Goal: Information Seeking & Learning: Learn about a topic

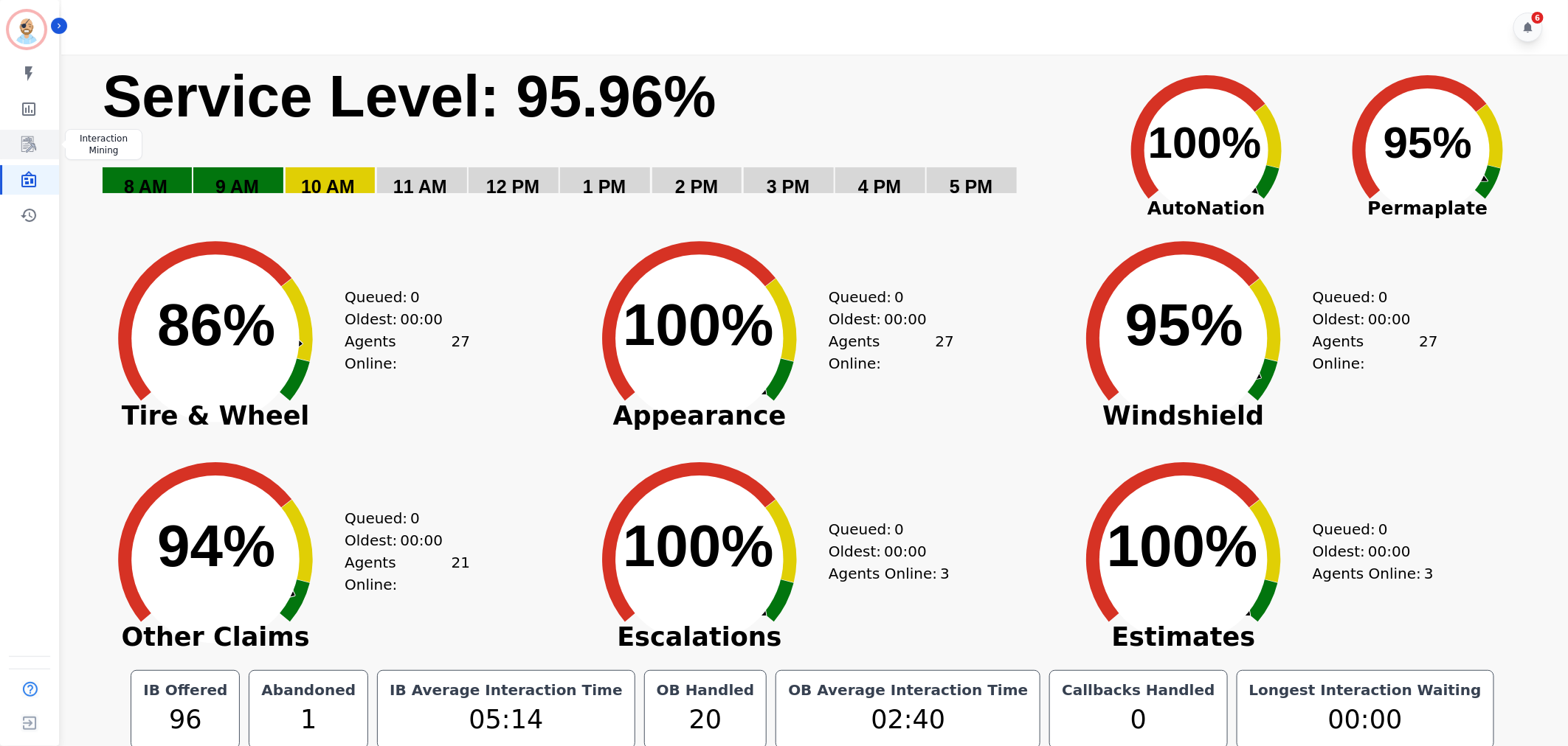
click at [30, 143] on icon "Sidebar" at bounding box center [29, 145] width 12 height 14
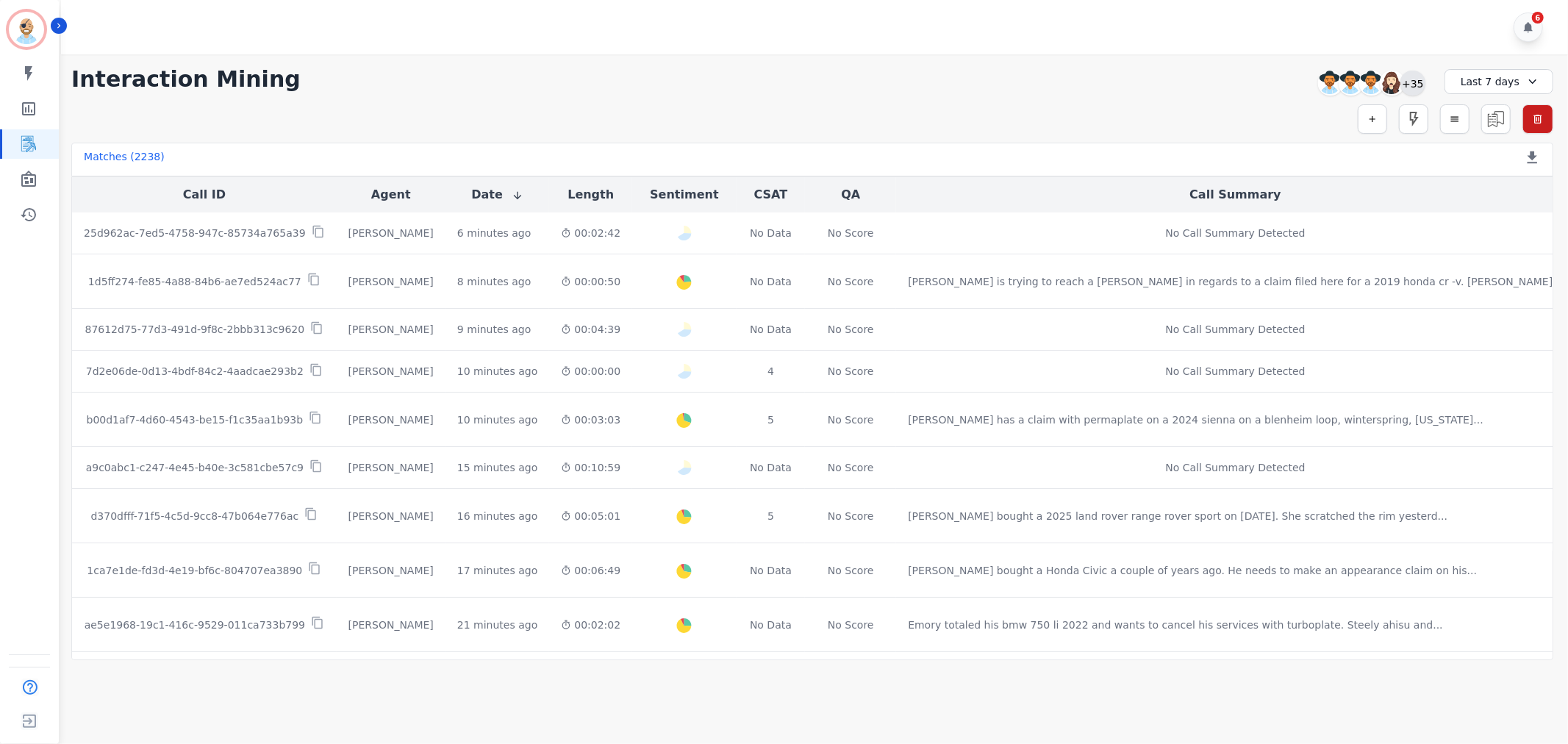
click at [1415, 81] on div "+35" at bounding box center [1413, 83] width 25 height 25
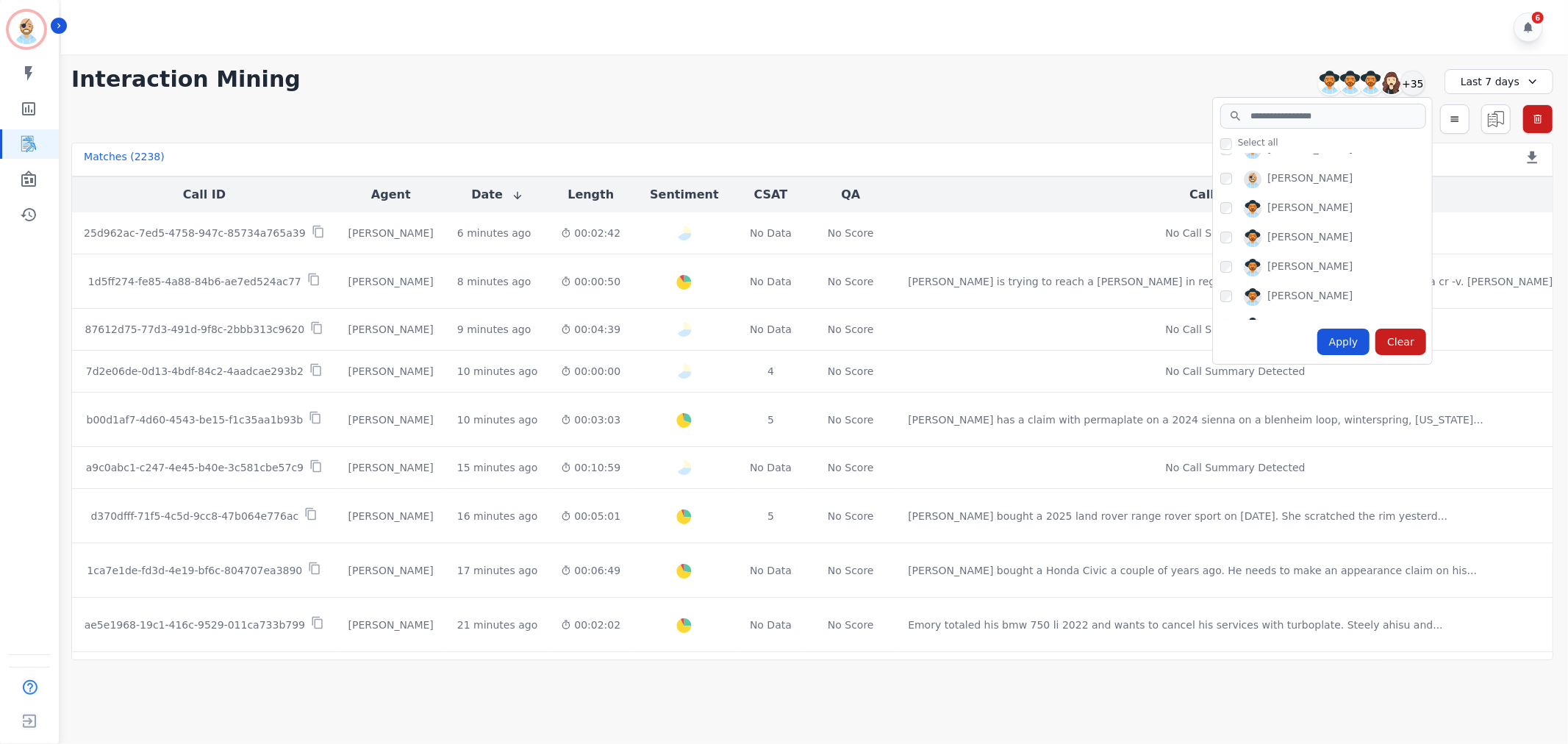
scroll to position [245, 0]
click at [1332, 337] on div "Apply" at bounding box center [1344, 342] width 53 height 26
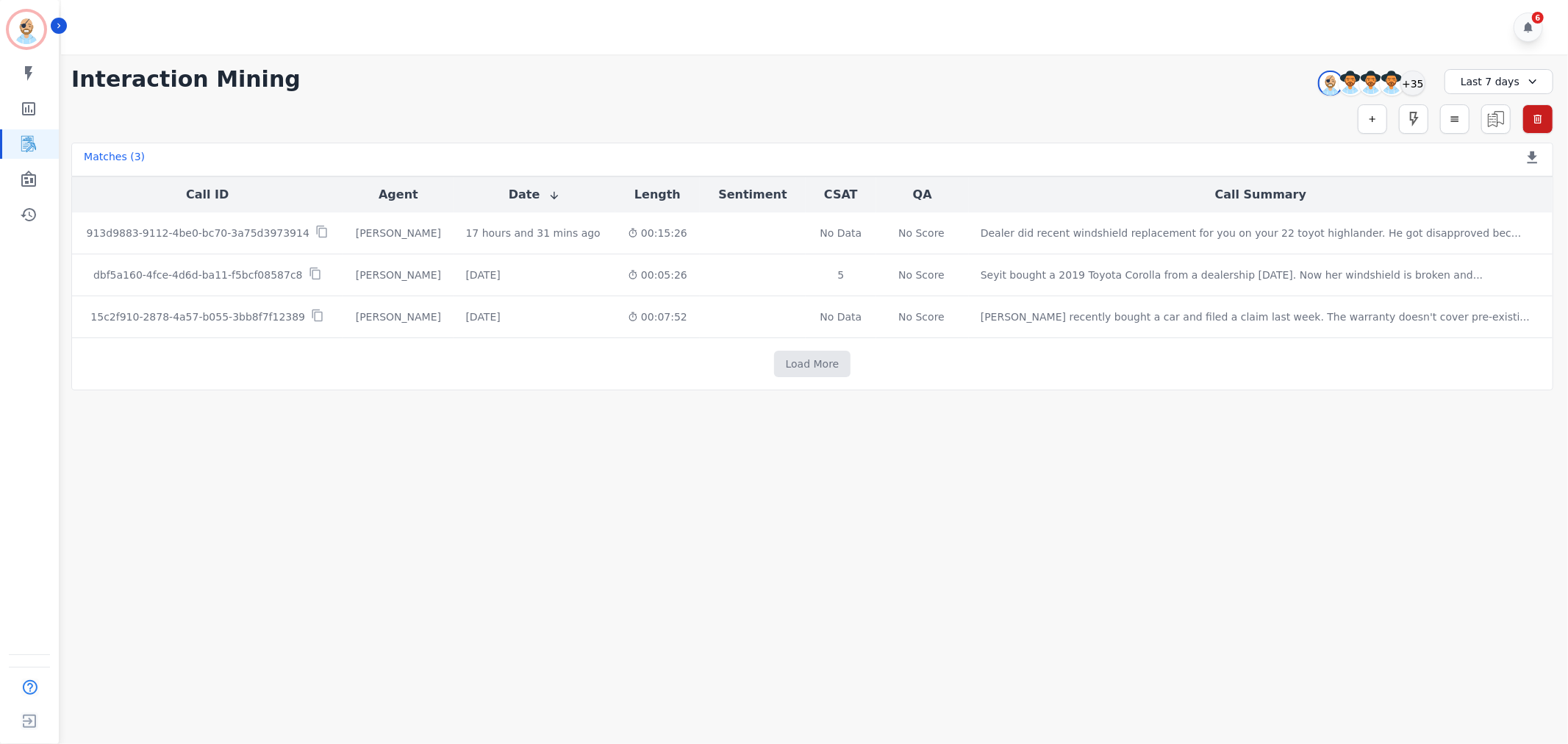
click at [624, 64] on div "**********" at bounding box center [812, 223] width 1511 height 336
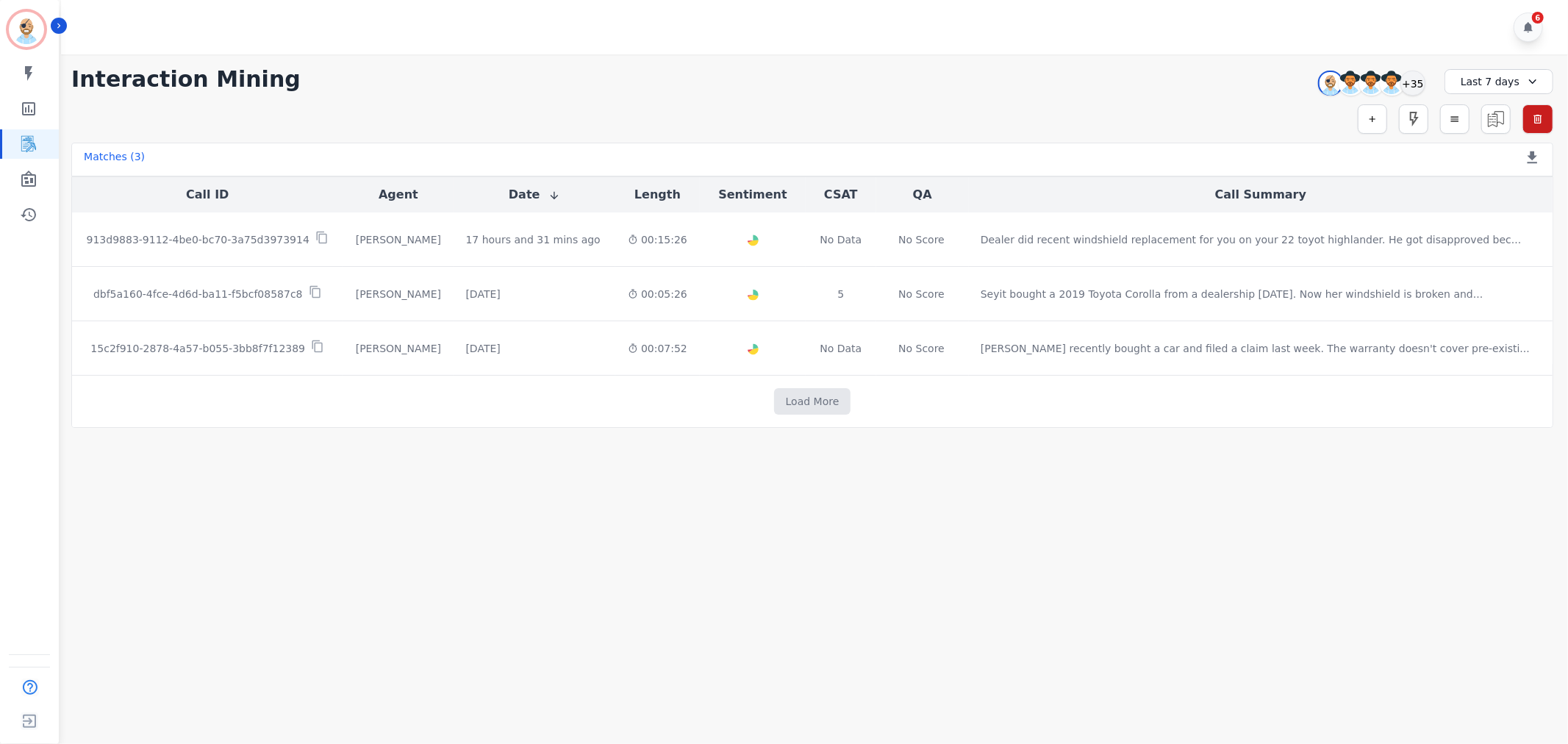
click at [699, 488] on main "**********" at bounding box center [812, 427] width 1511 height 744
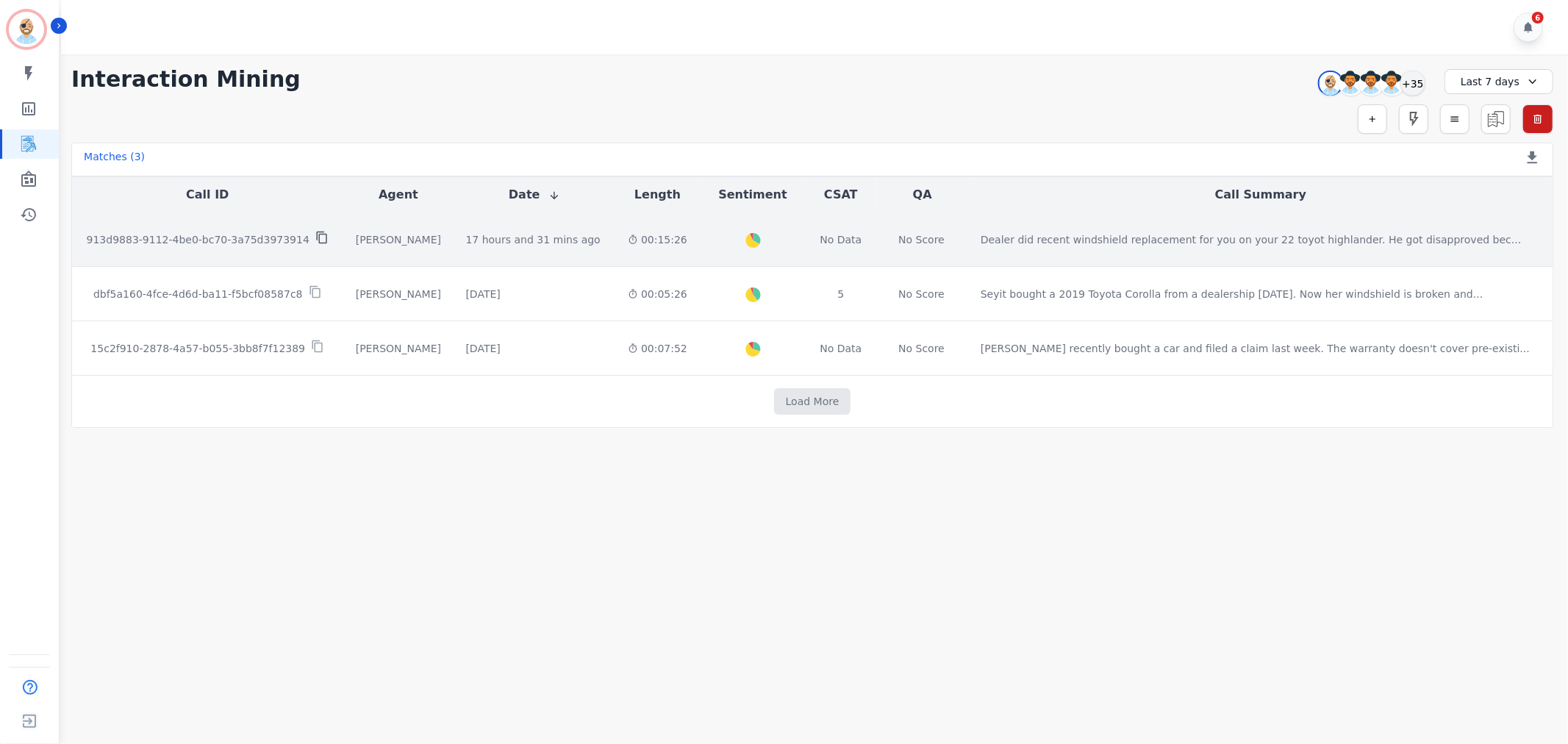
click at [315, 240] on icon at bounding box center [322, 238] width 14 height 14
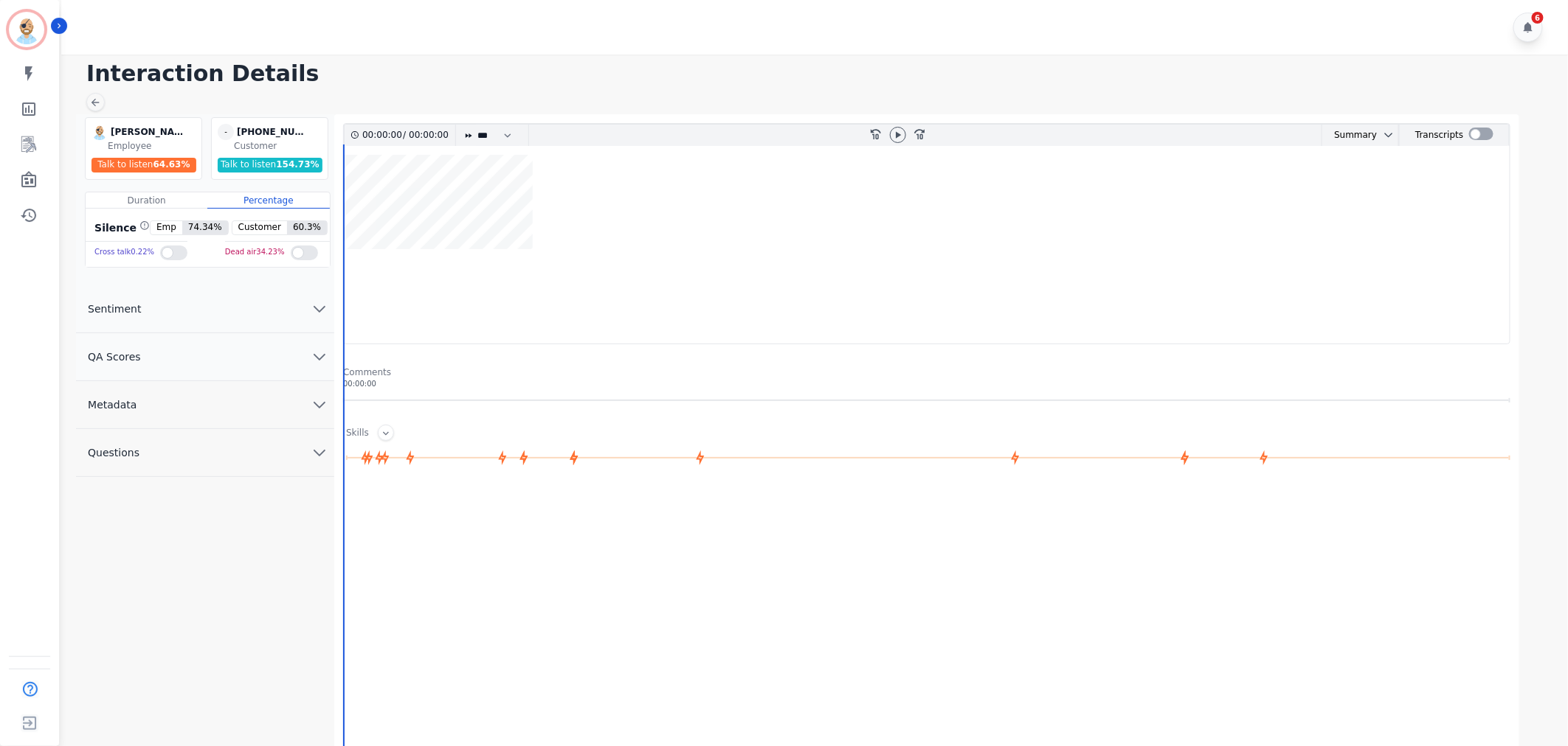
click at [183, 370] on button "QA Scores" at bounding box center [206, 357] width 259 height 48
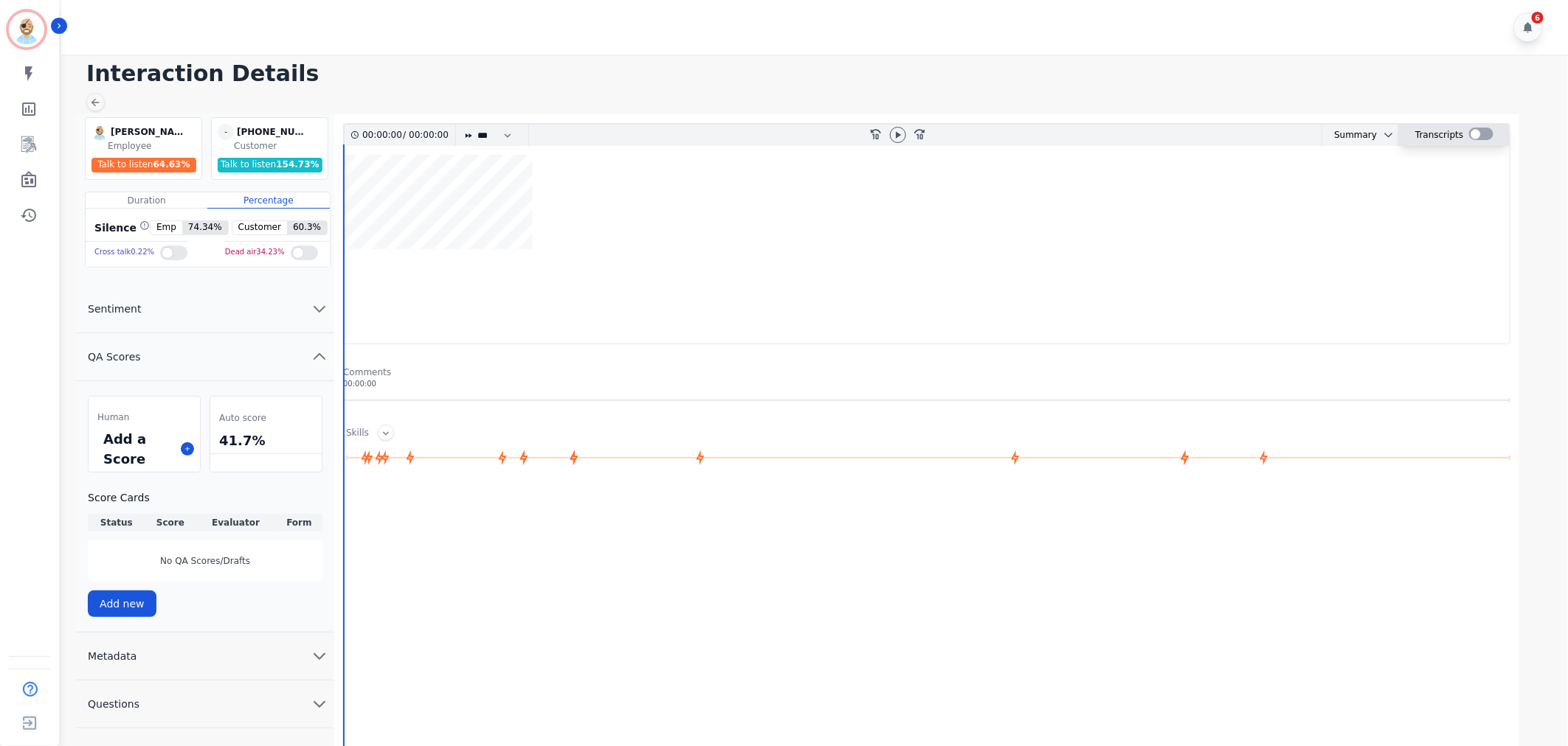
click at [1472, 136] on div at bounding box center [1481, 133] width 24 height 13
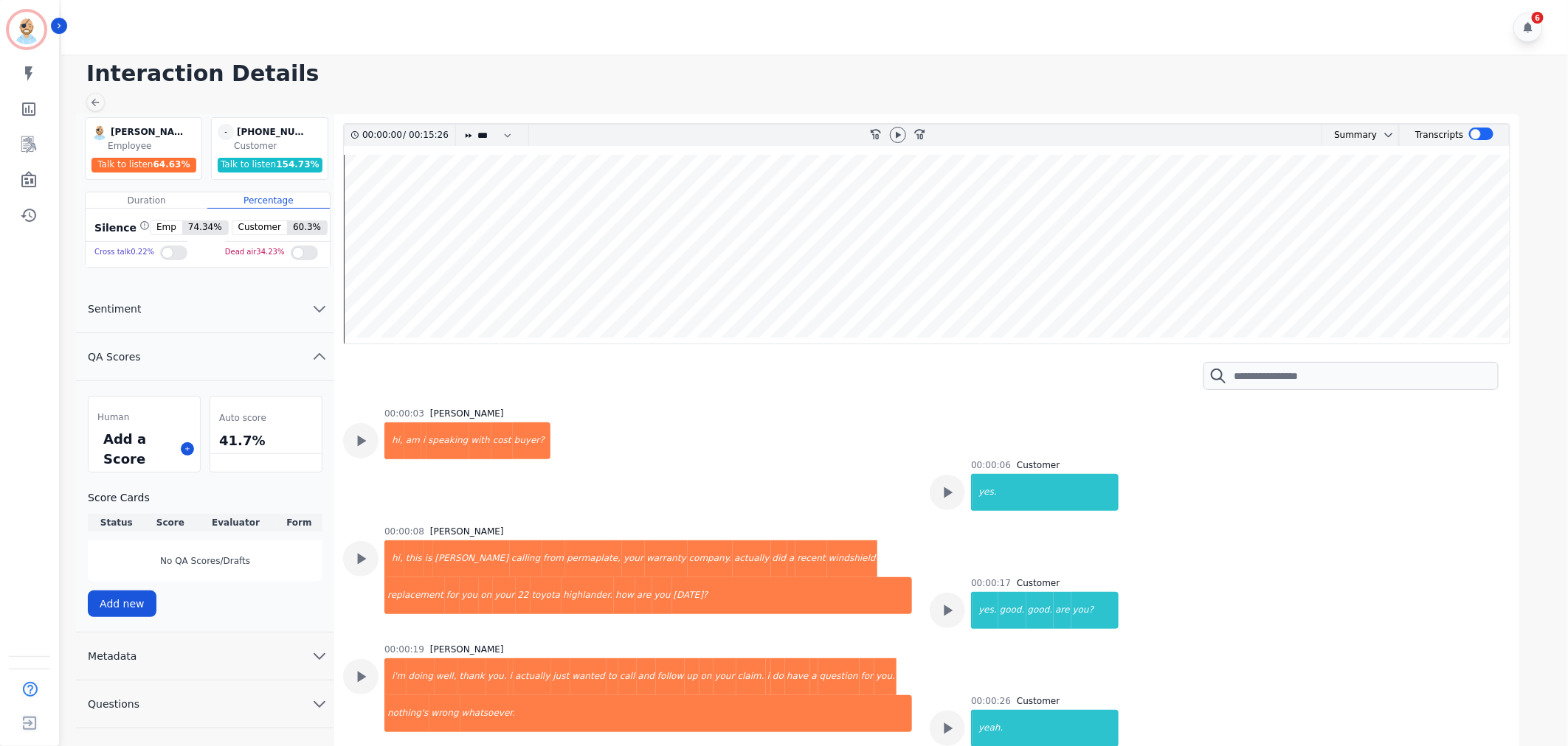
click at [935, 28] on div "6" at bounding box center [817, 27] width 1511 height 55
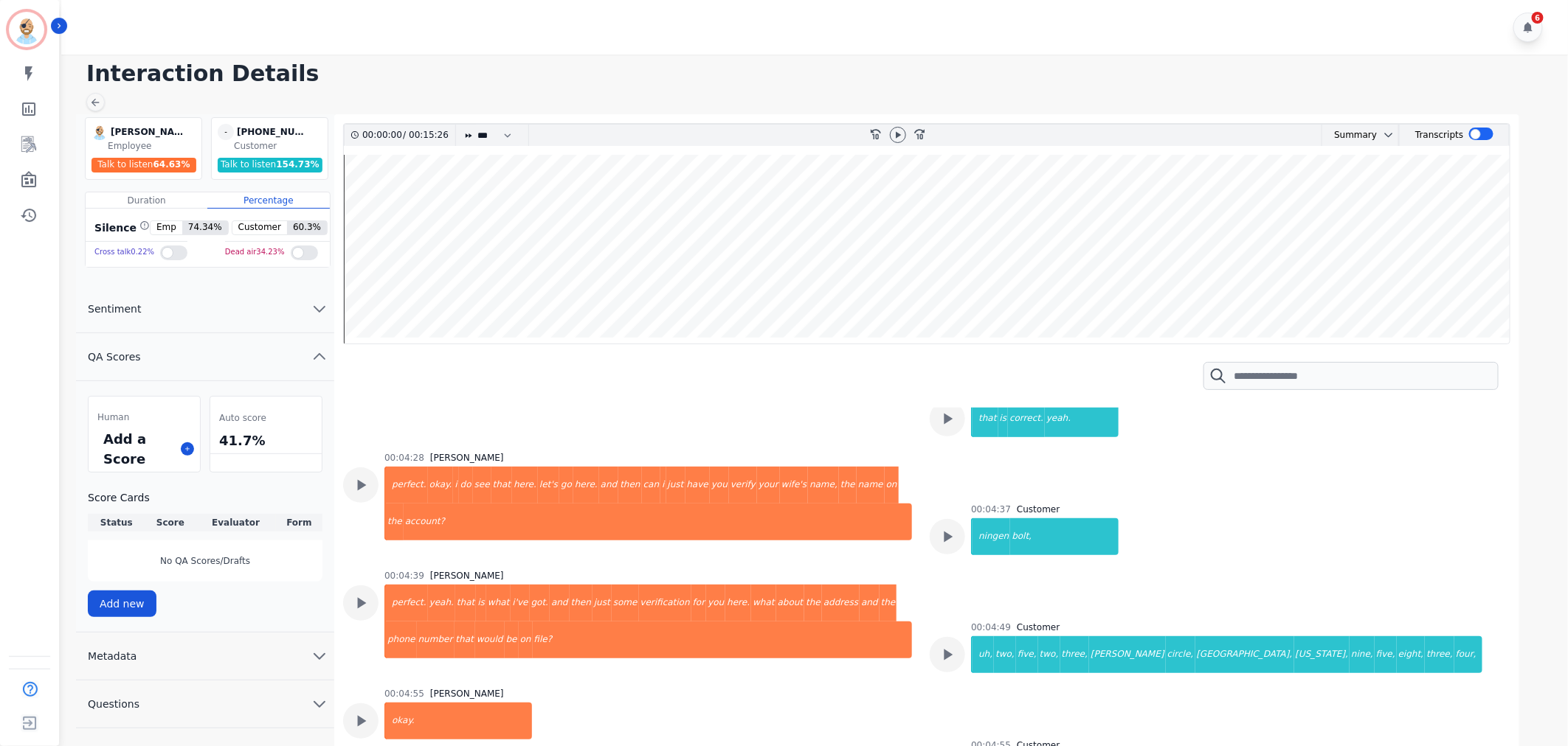
scroll to position [6474, 0]
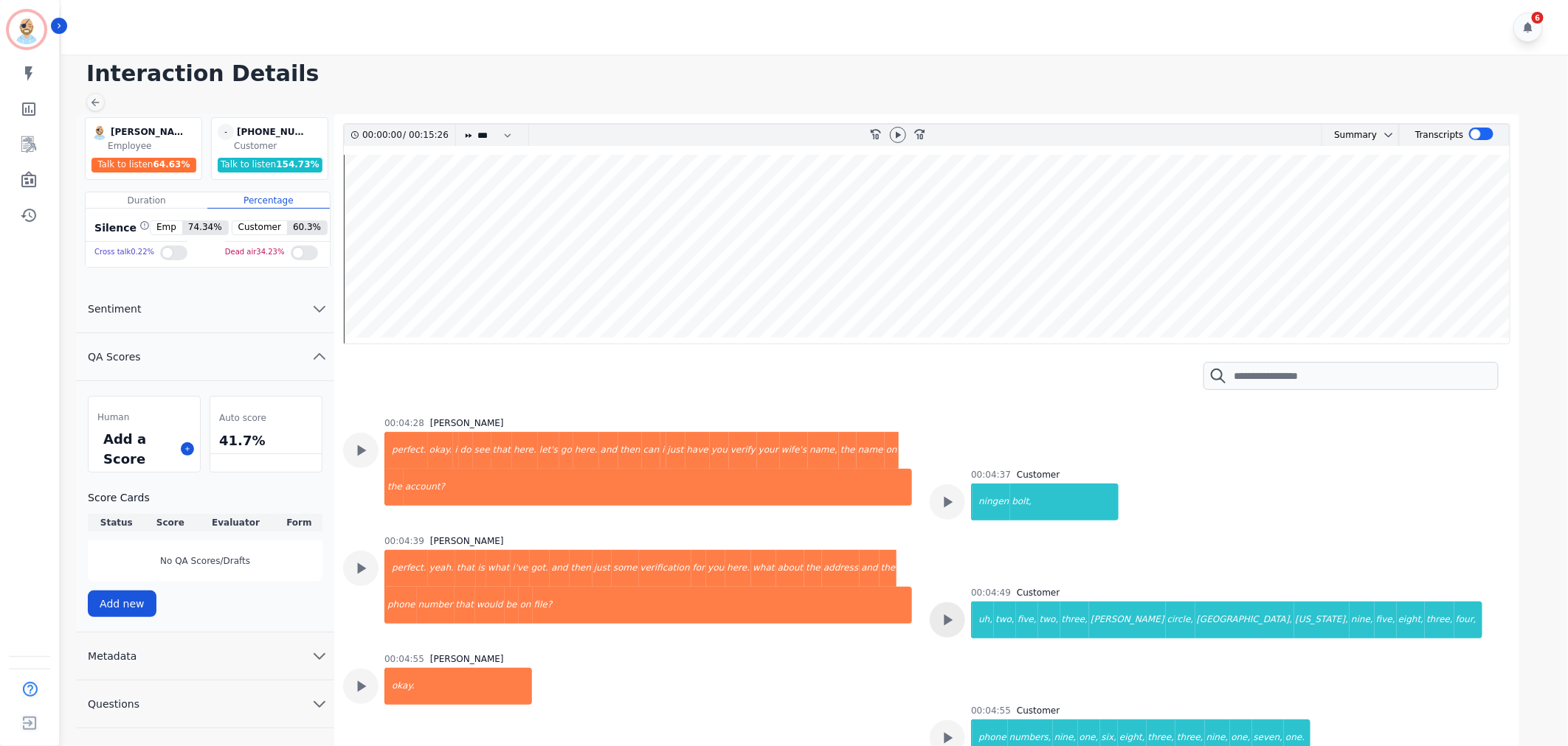
click at [946, 611] on icon at bounding box center [948, 621] width 20 height 20
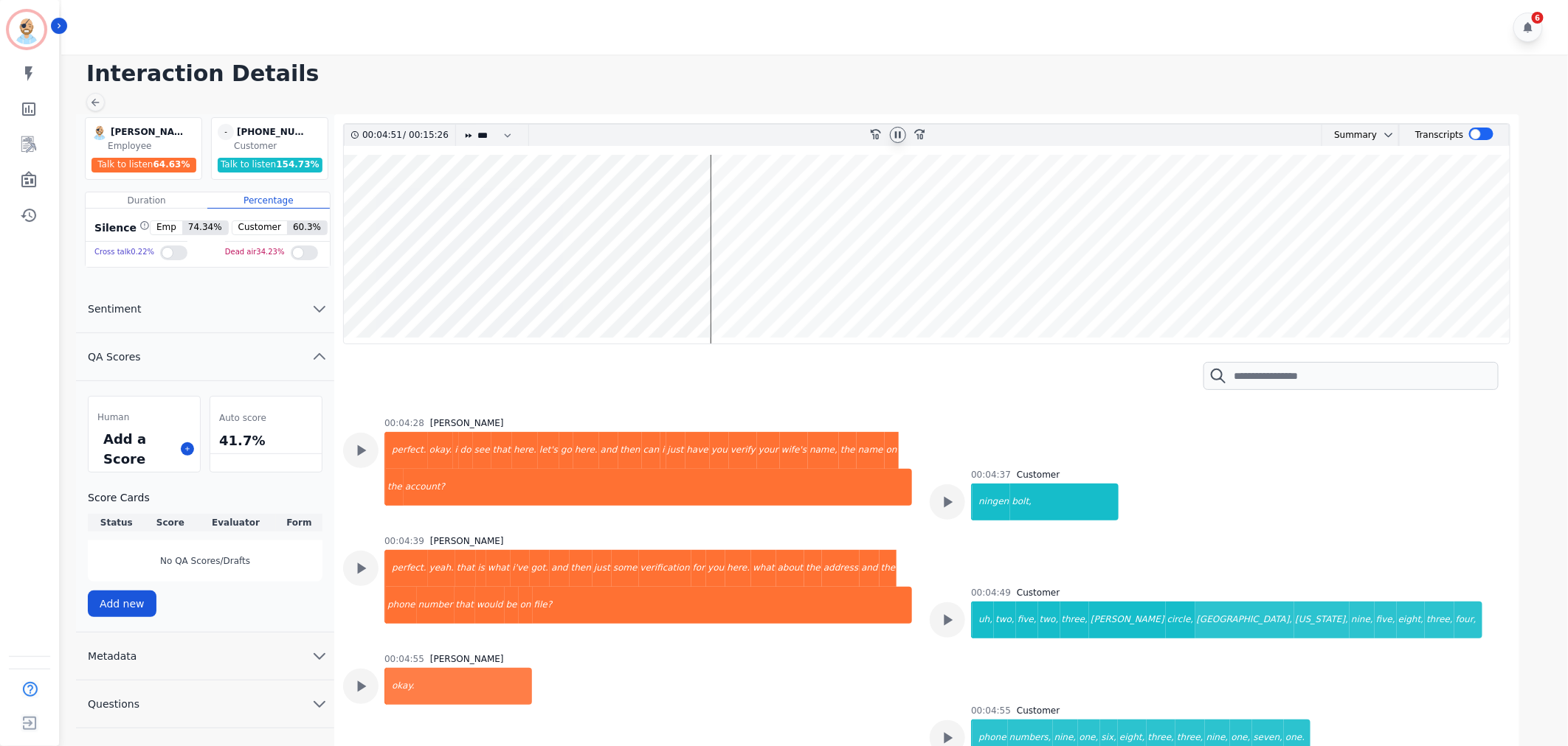
click at [900, 134] on icon at bounding box center [898, 134] width 6 height 7
click at [645, 20] on div "6" at bounding box center [817, 27] width 1511 height 55
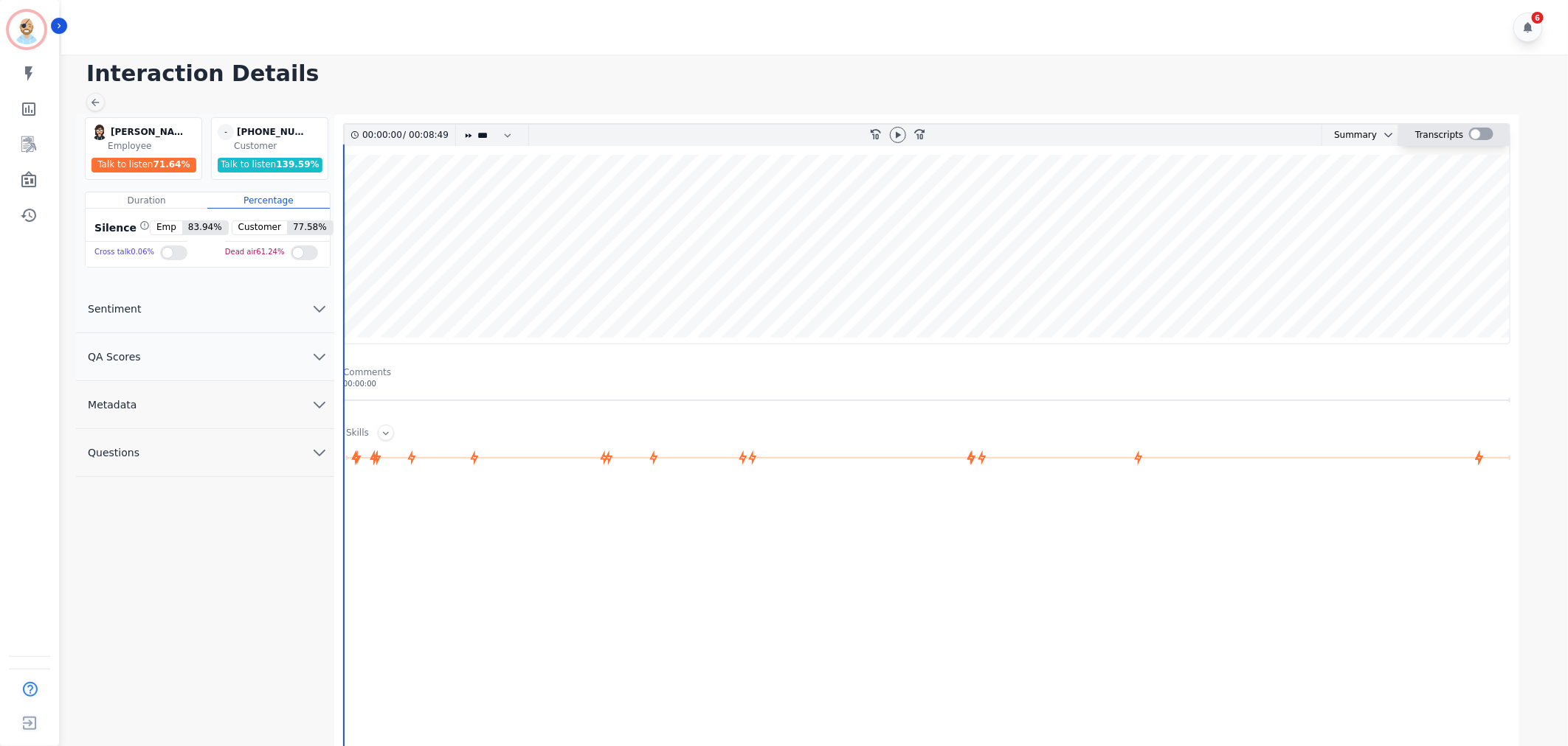
click at [1473, 128] on div at bounding box center [1481, 133] width 24 height 13
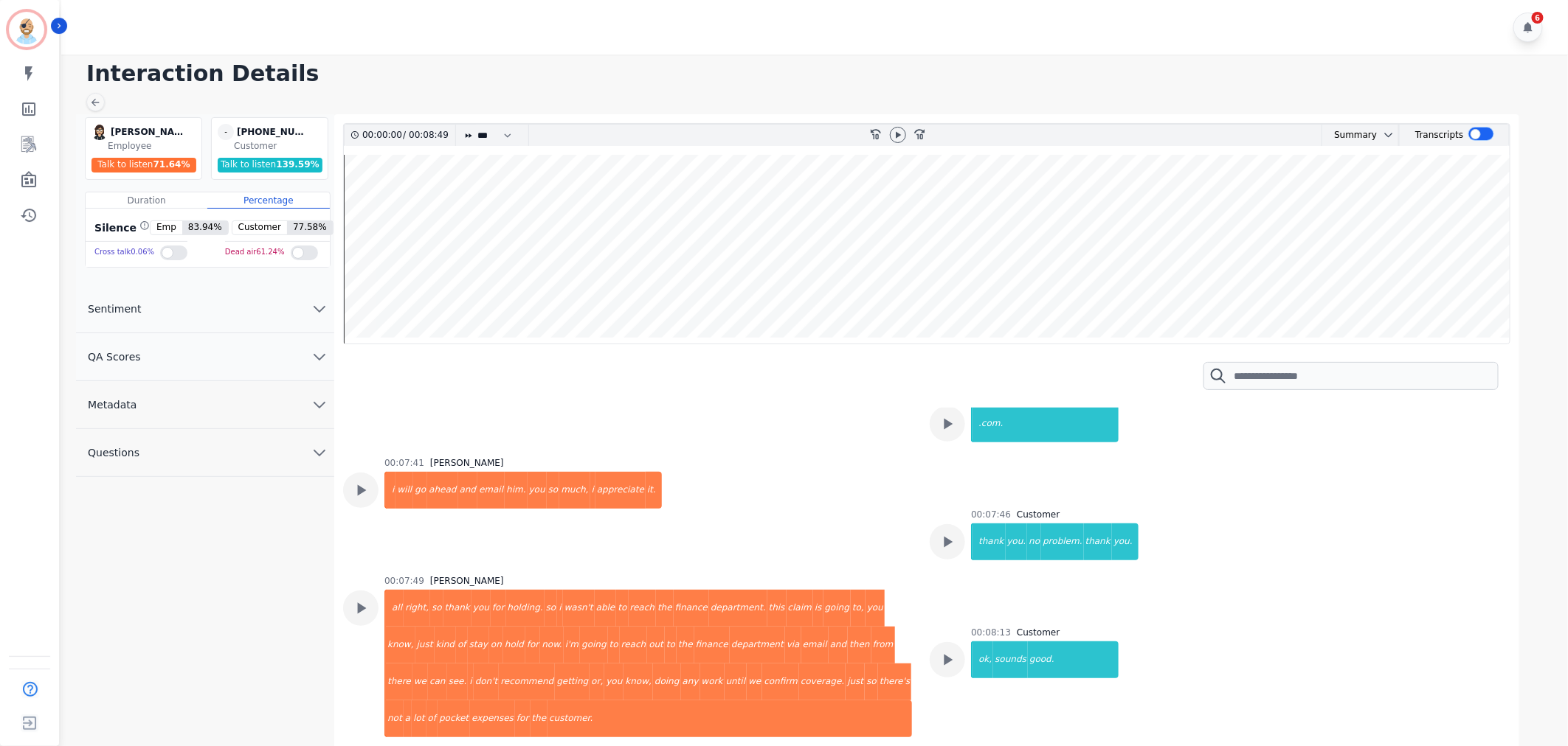
scroll to position [4097, 0]
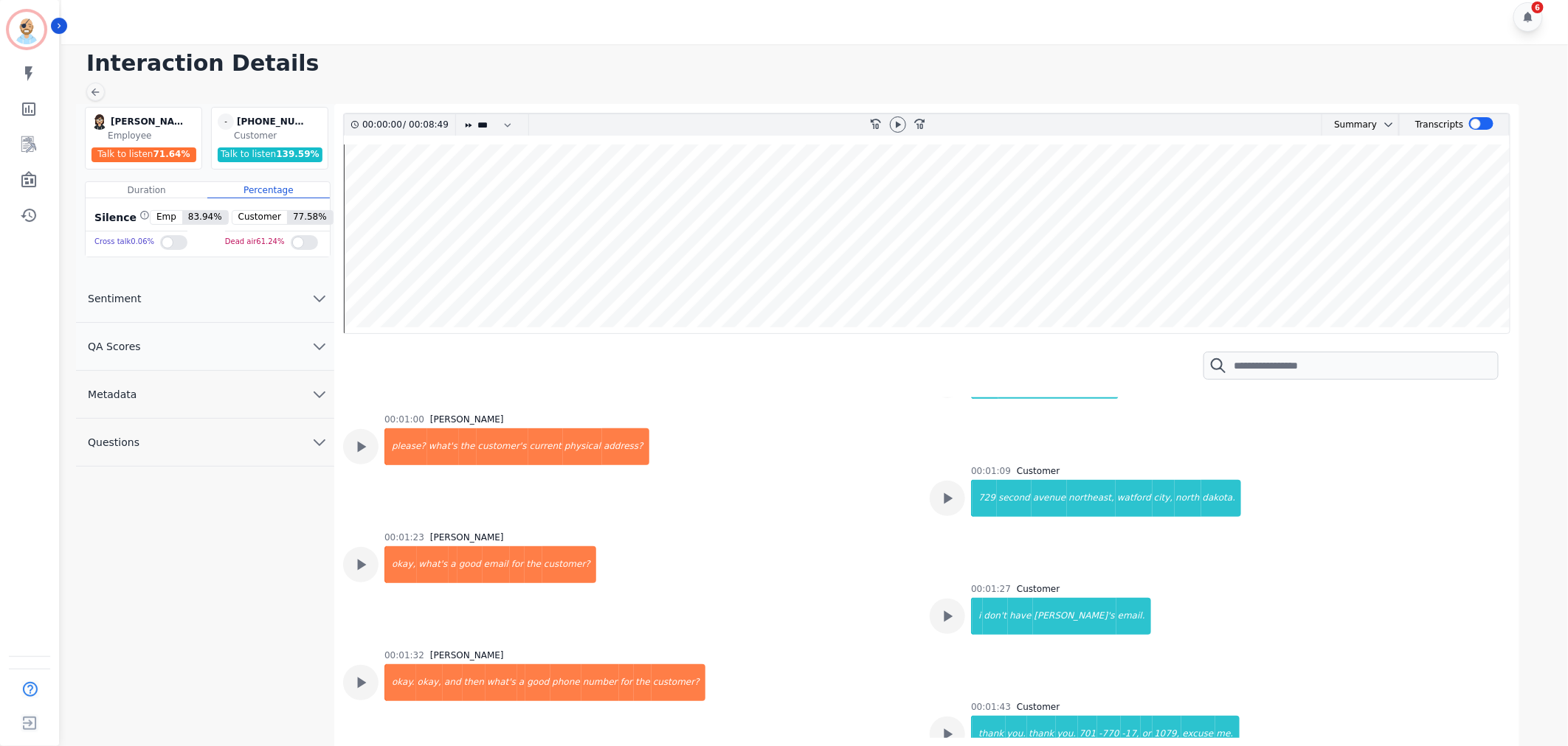
scroll to position [0, 0]
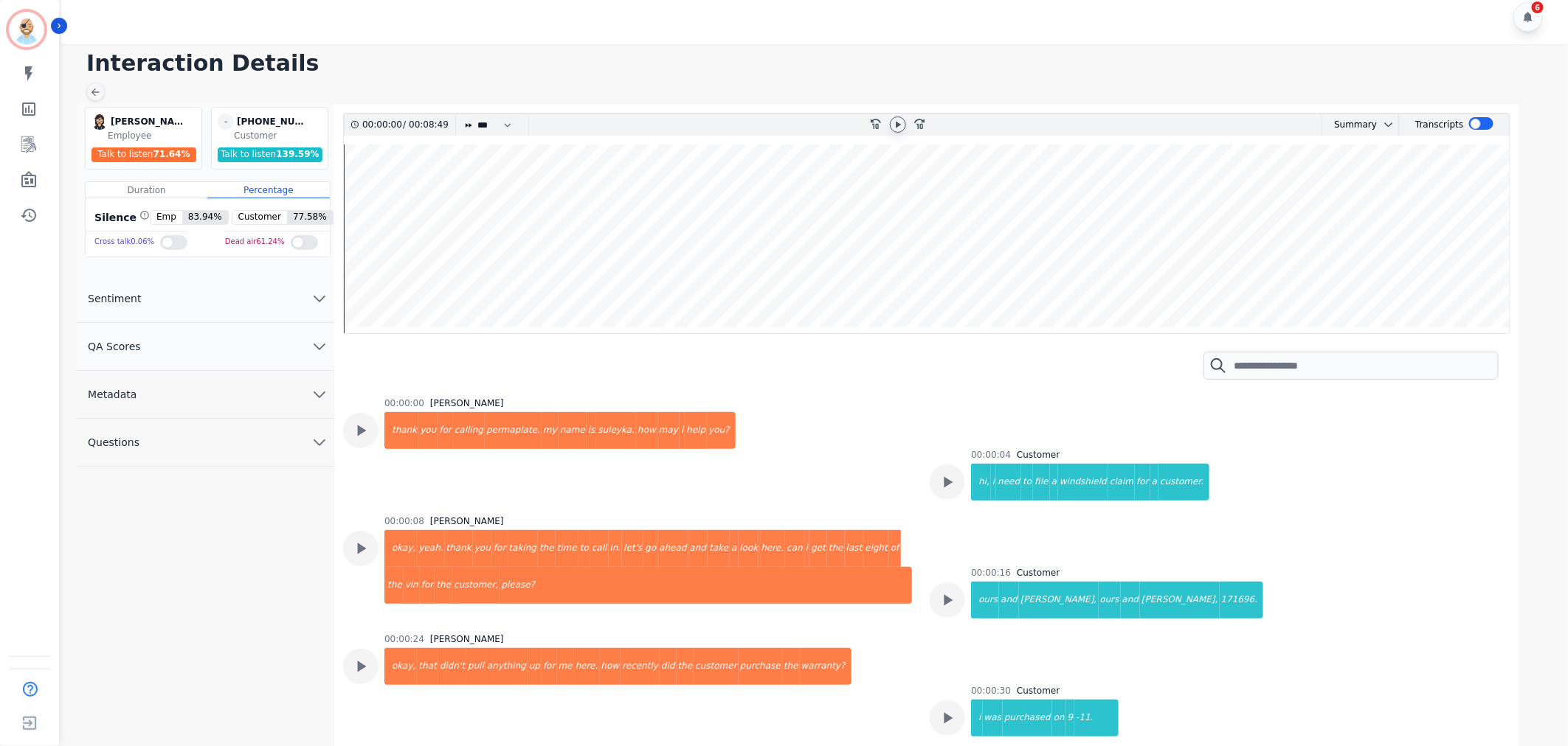
click at [897, 121] on icon at bounding box center [898, 124] width 12 height 12
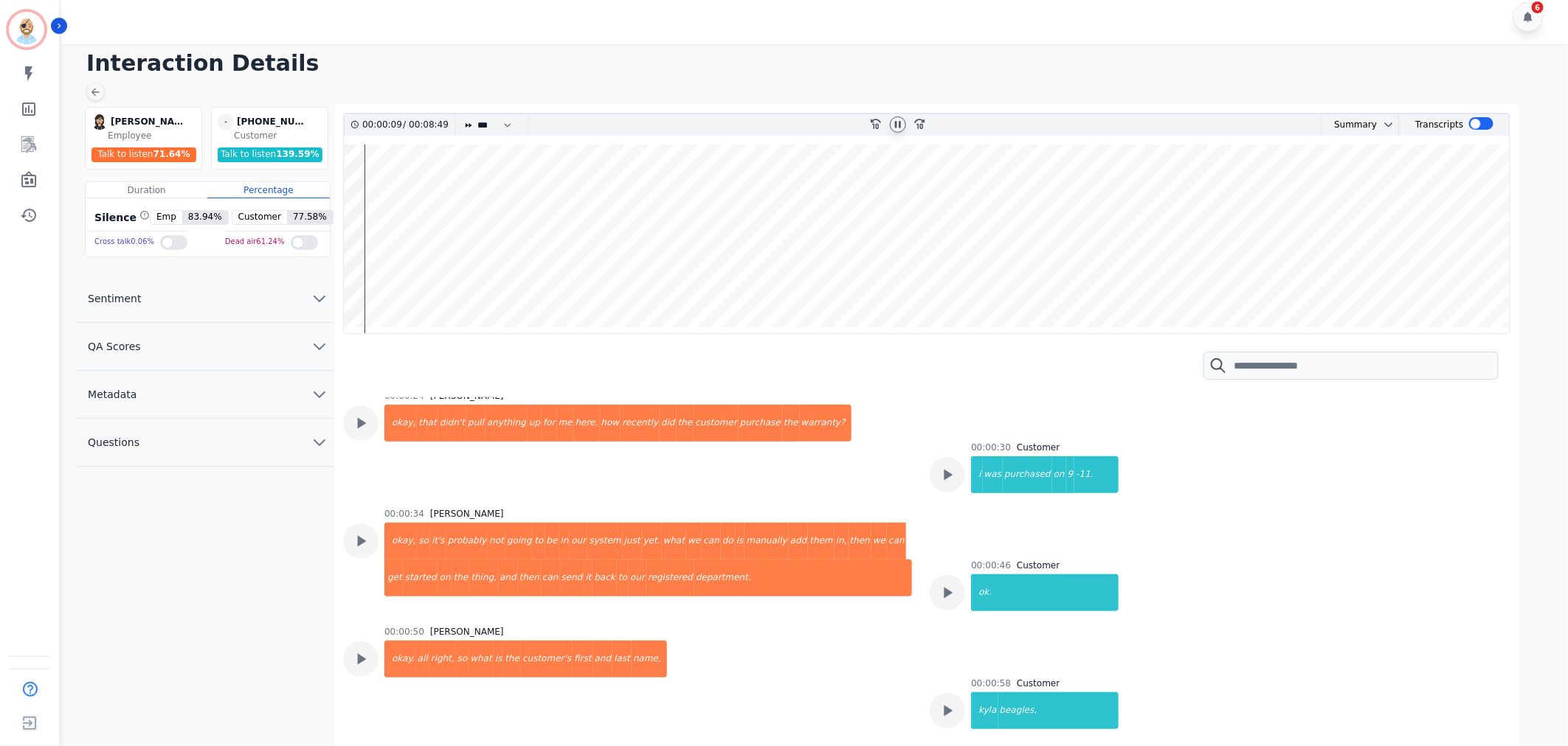
scroll to position [246, 0]
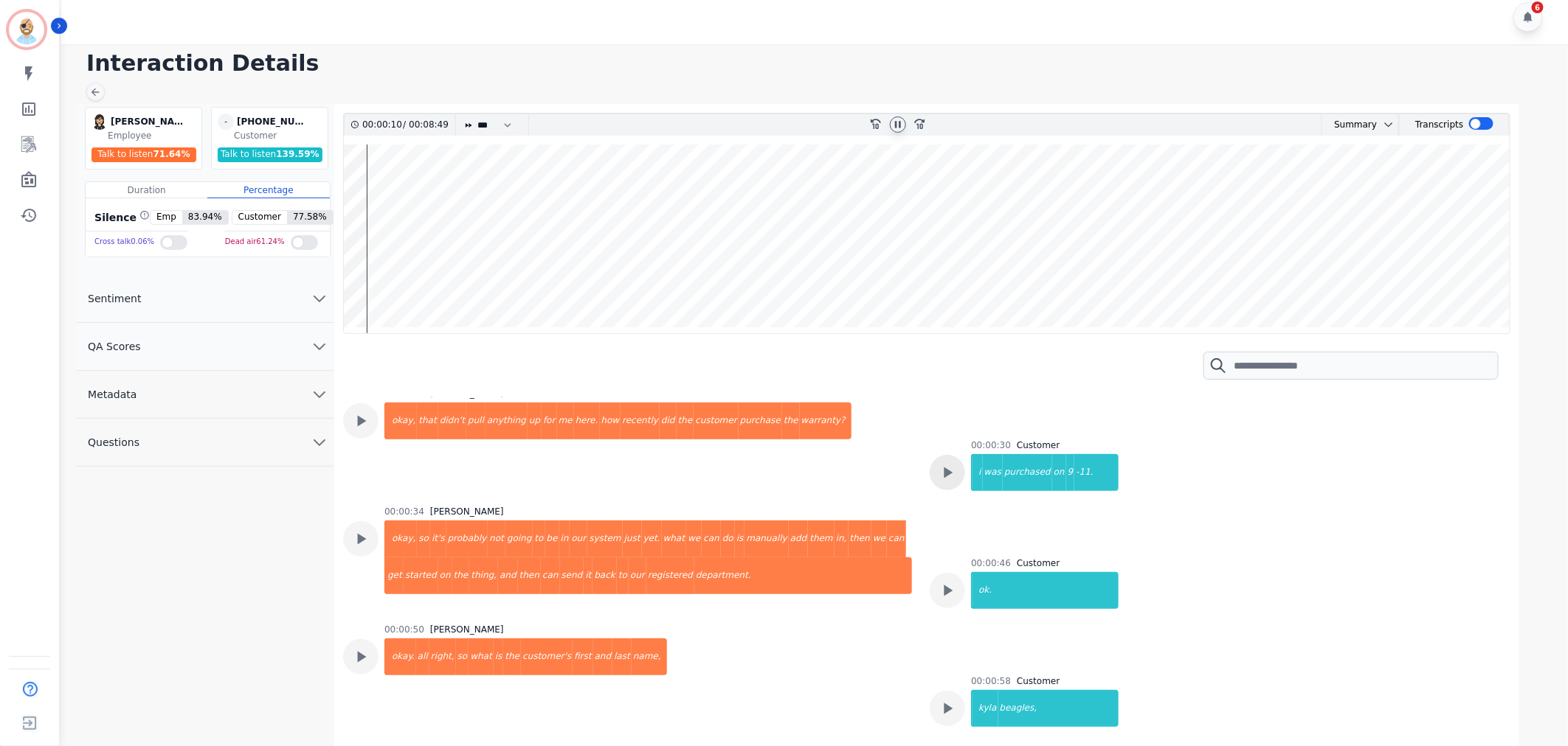
click at [944, 470] on icon at bounding box center [948, 473] width 9 height 11
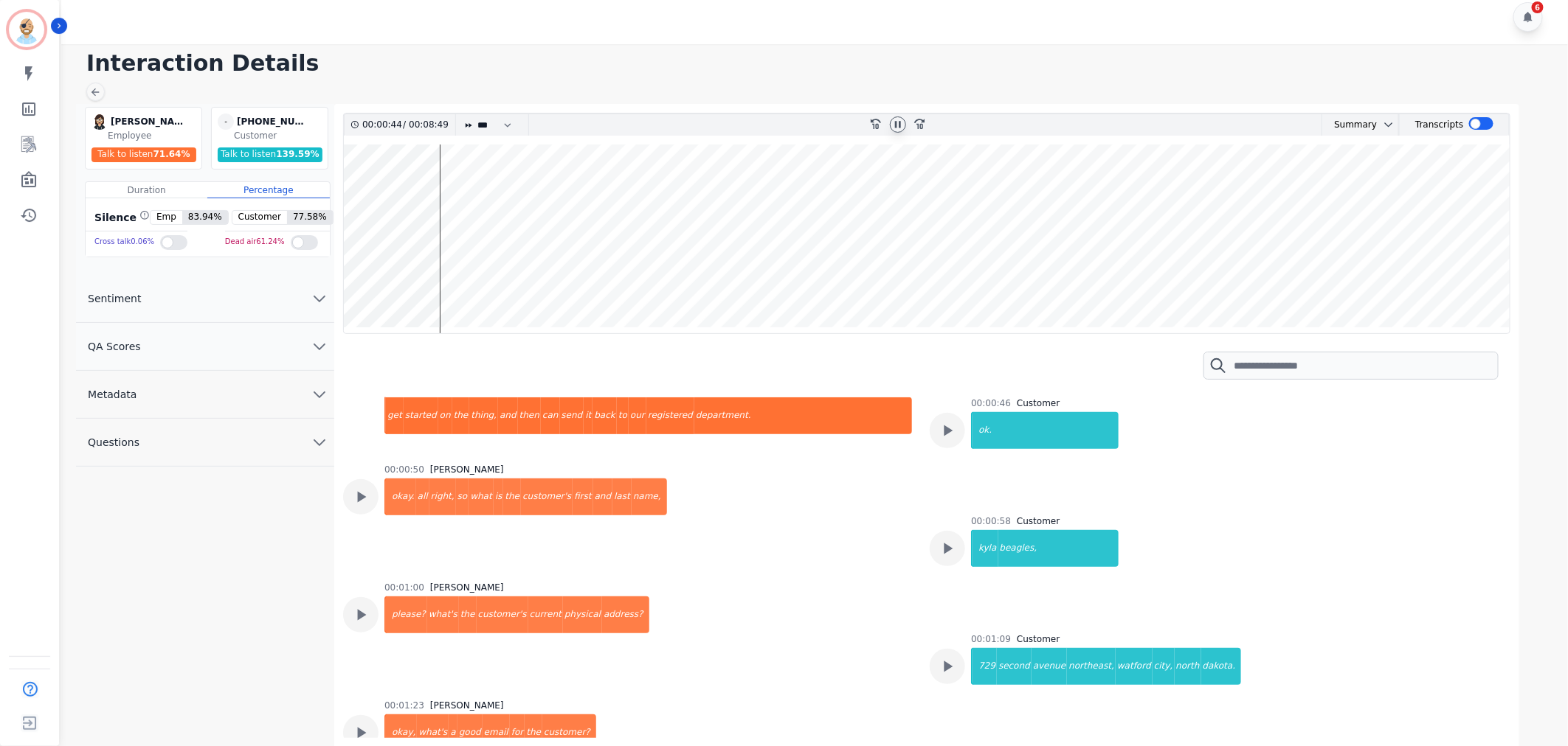
scroll to position [409, 0]
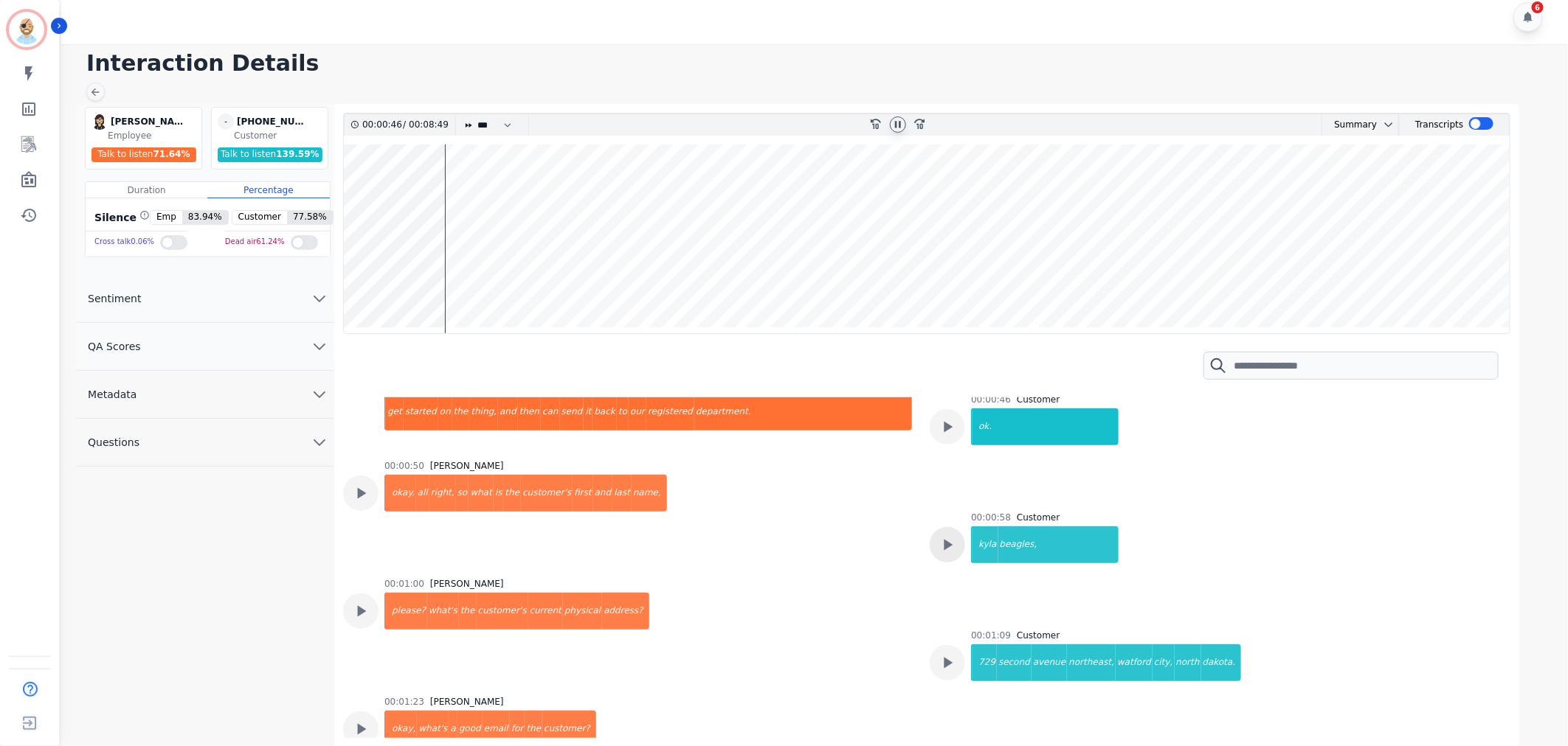
click at [958, 540] on div at bounding box center [947, 545] width 35 height 35
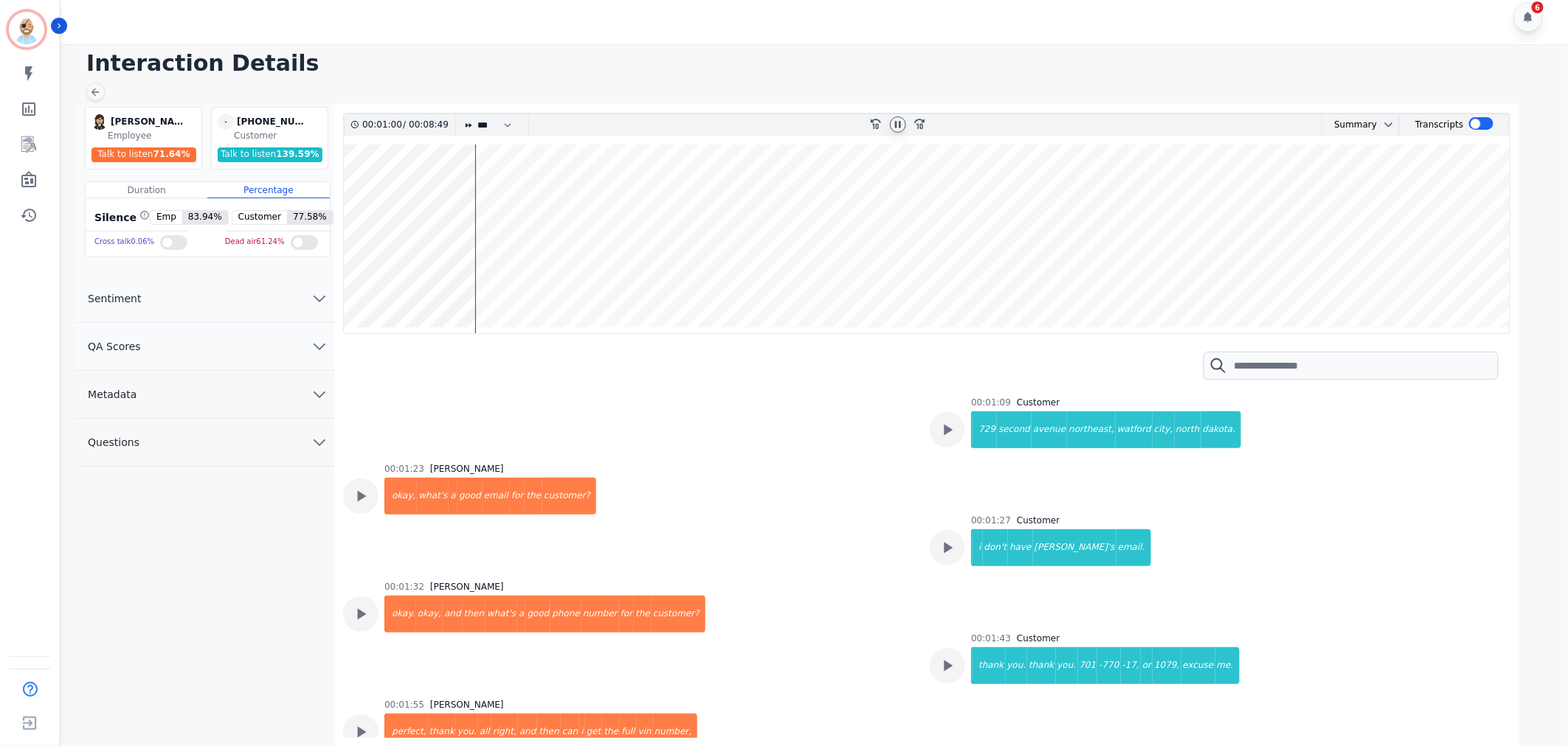
scroll to position [655, 0]
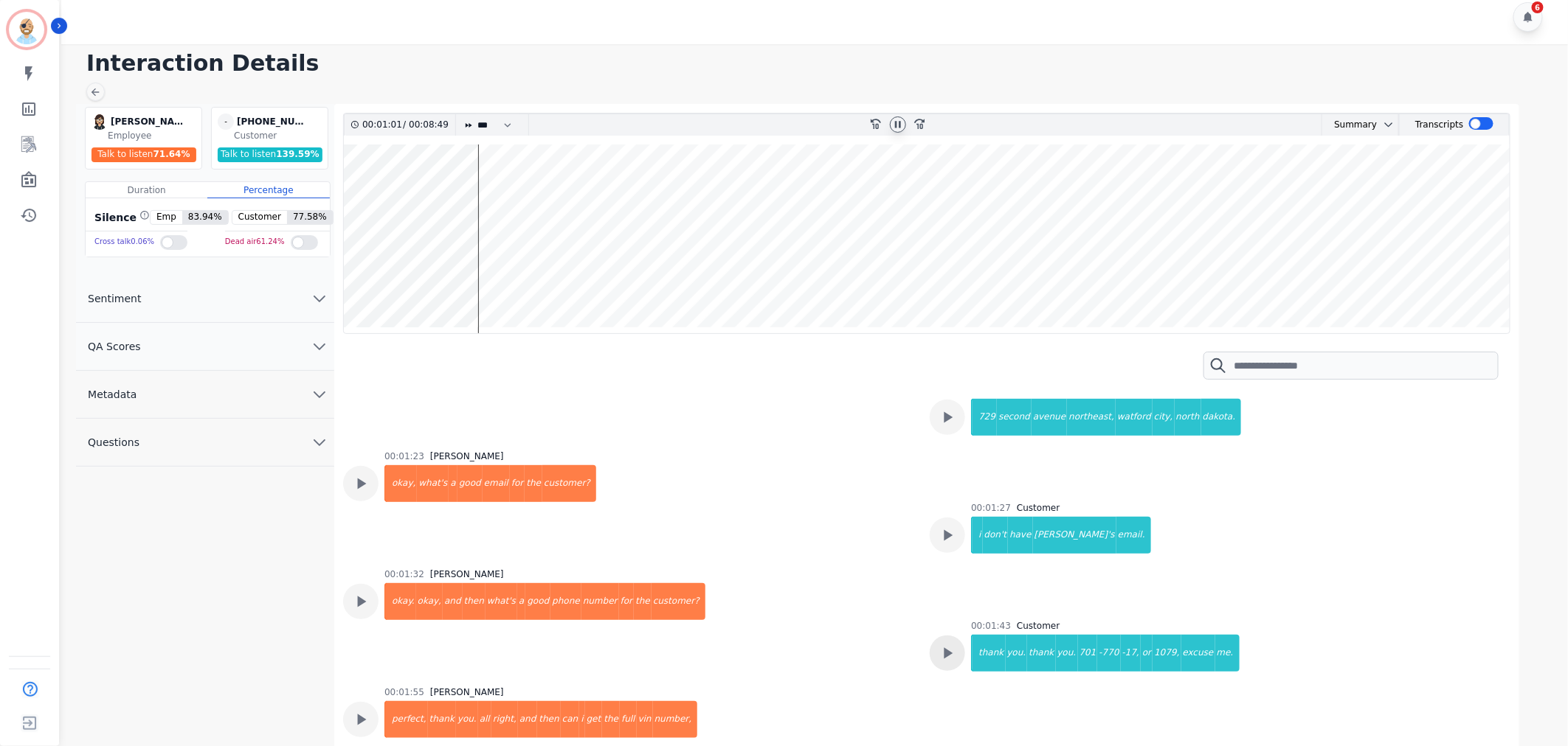
click at [947, 647] on icon at bounding box center [948, 654] width 20 height 20
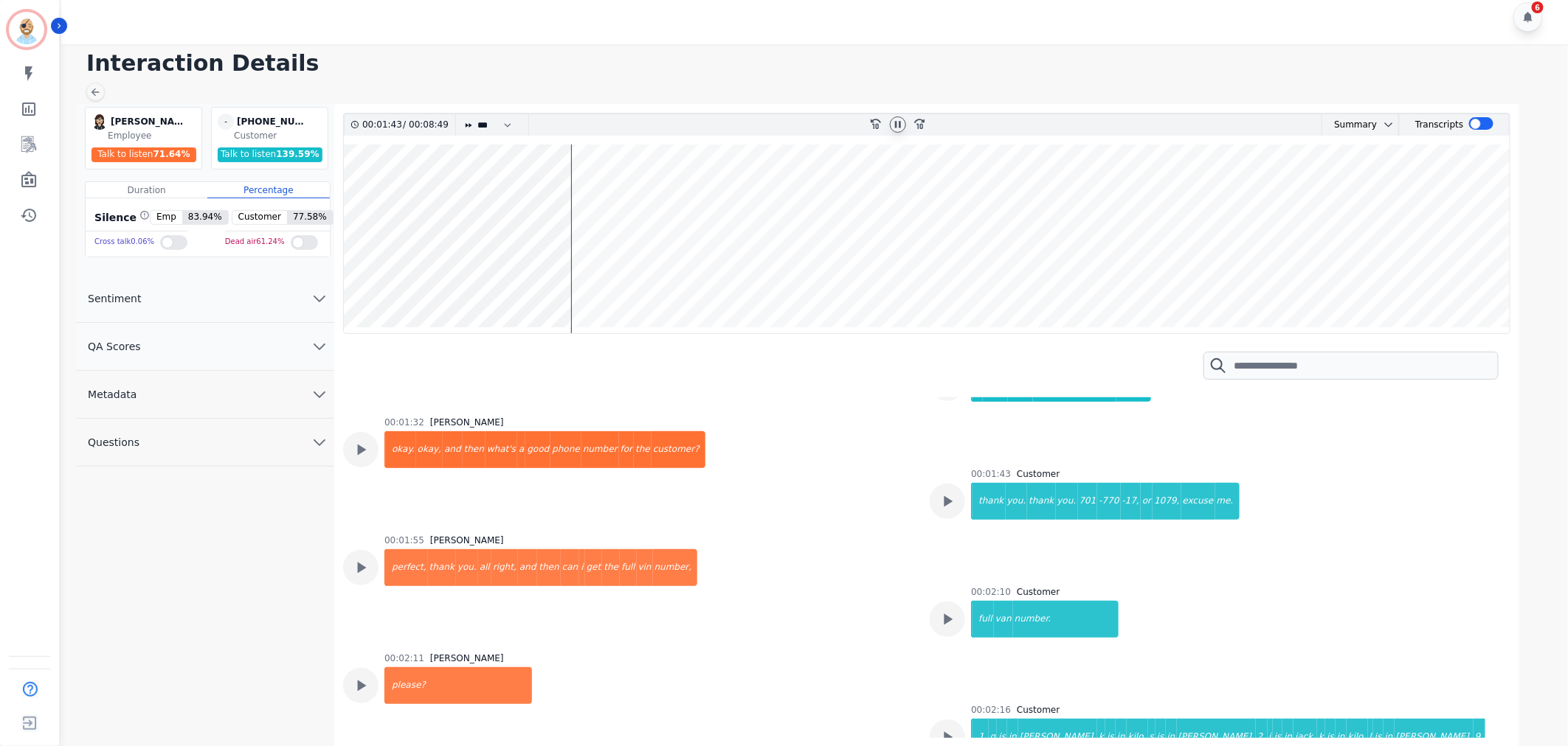
scroll to position [819, 0]
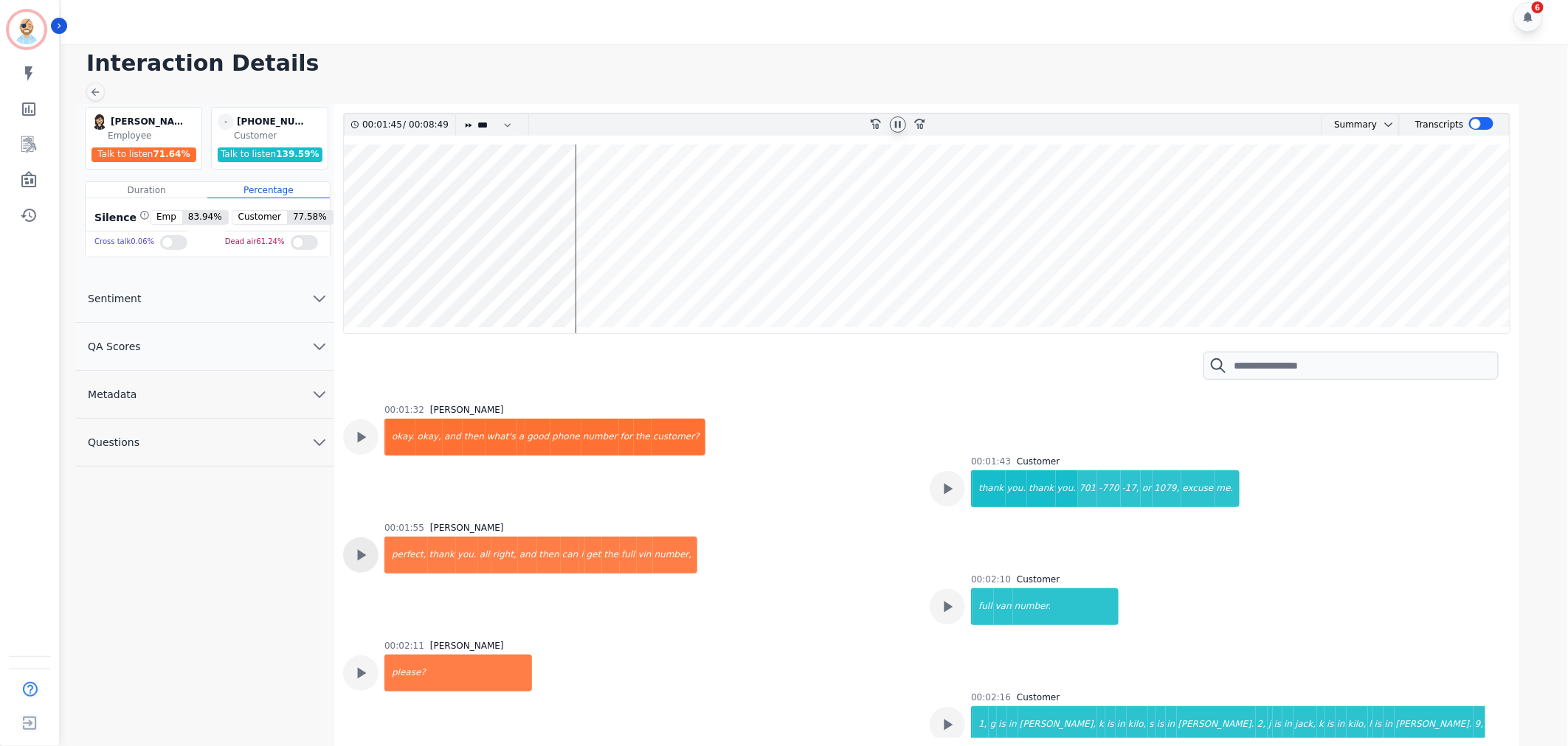
click at [375, 550] on div at bounding box center [360, 555] width 35 height 35
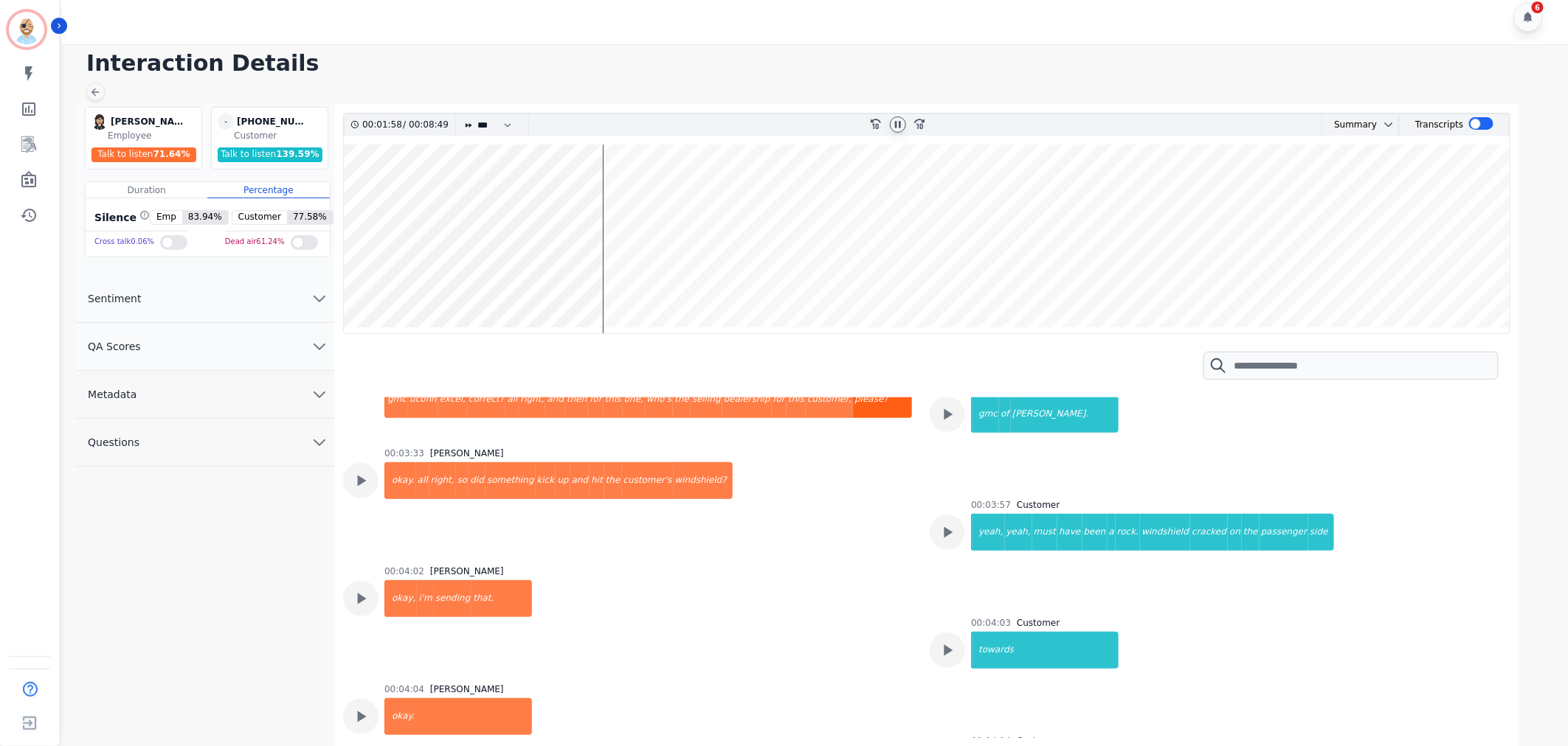
scroll to position [1311, 0]
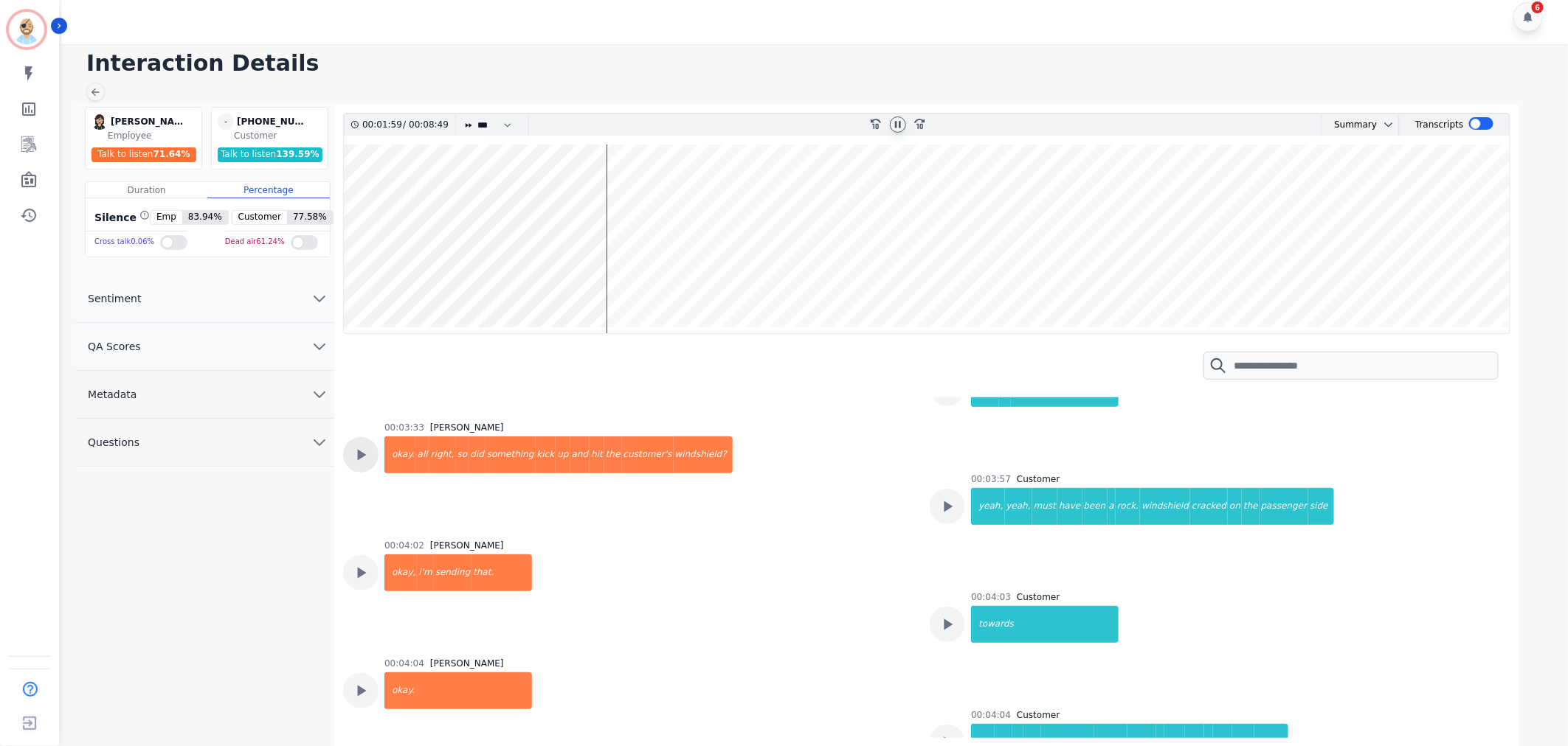
click at [363, 445] on icon at bounding box center [361, 455] width 20 height 20
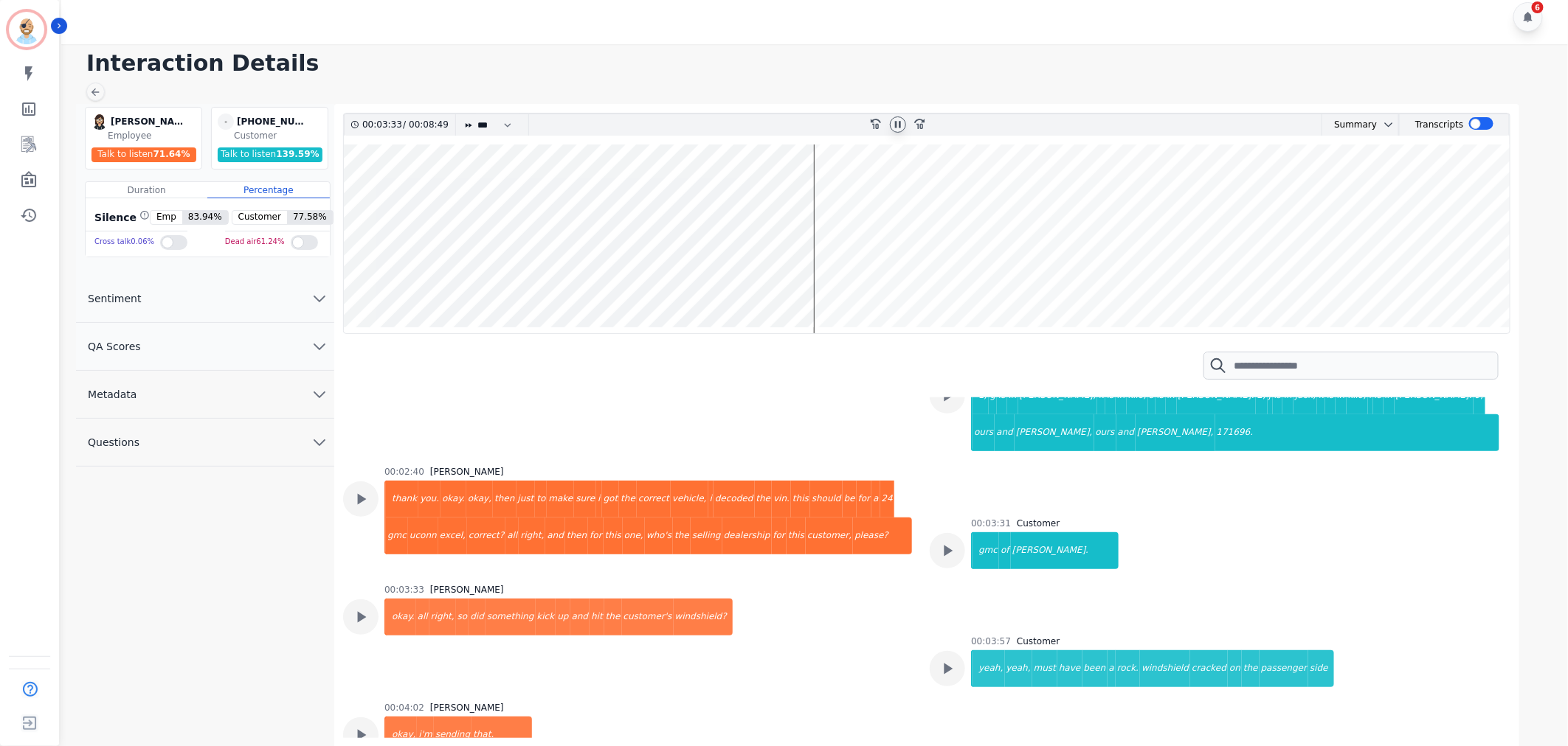
scroll to position [1147, 0]
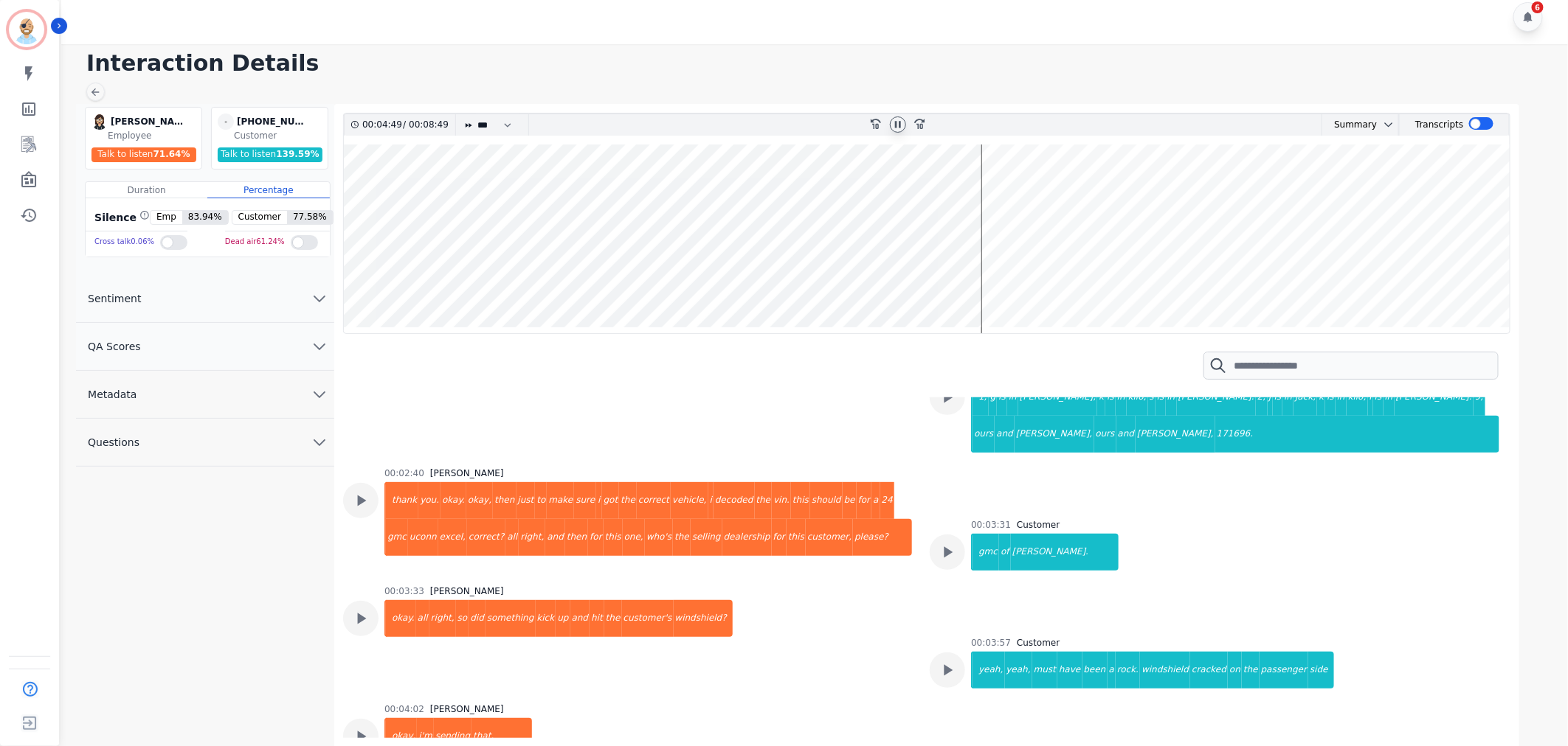
click at [897, 124] on icon at bounding box center [898, 124] width 12 height 12
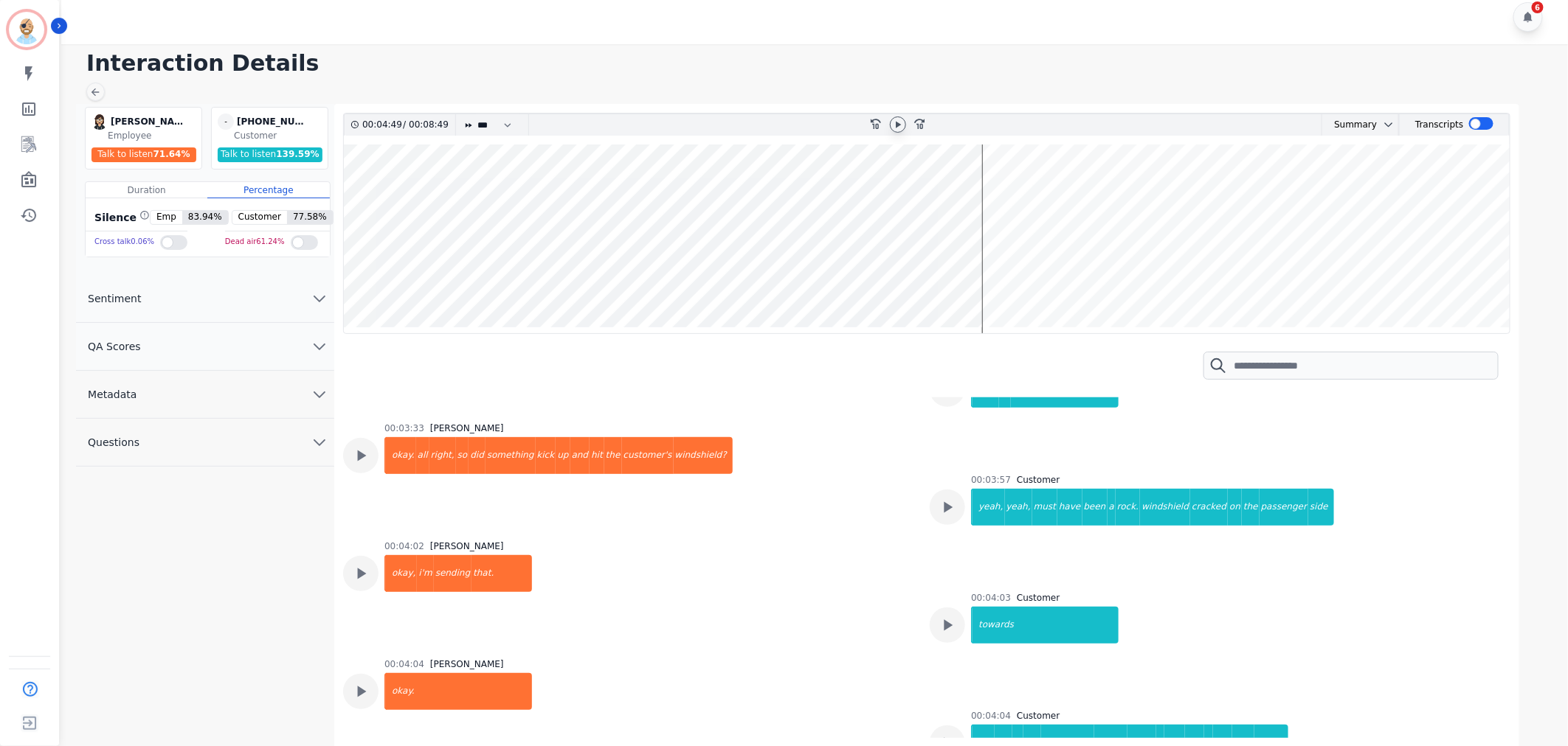
scroll to position [1311, 0]
click at [939, 497] on icon at bounding box center [948, 507] width 20 height 20
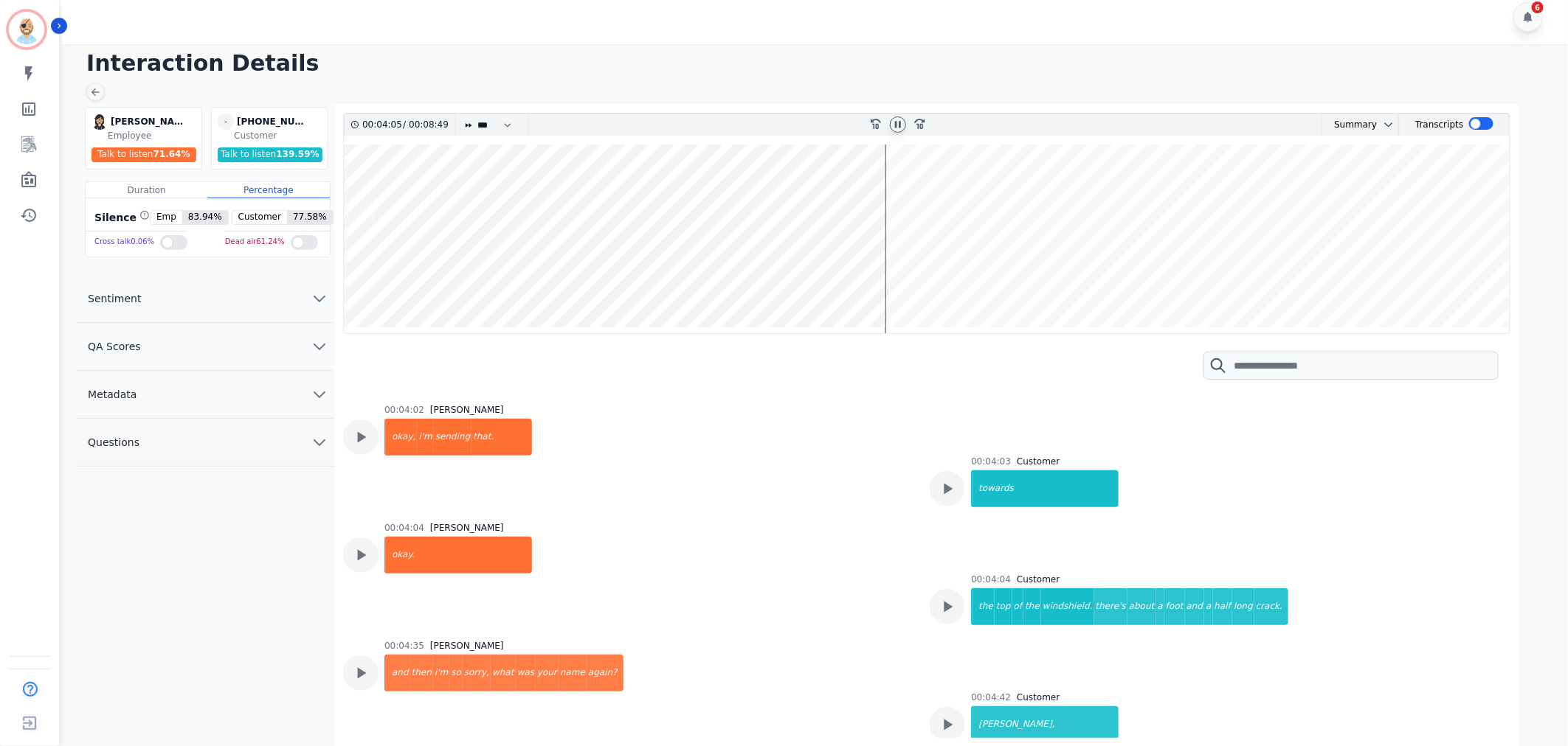
scroll to position [1475, 0]
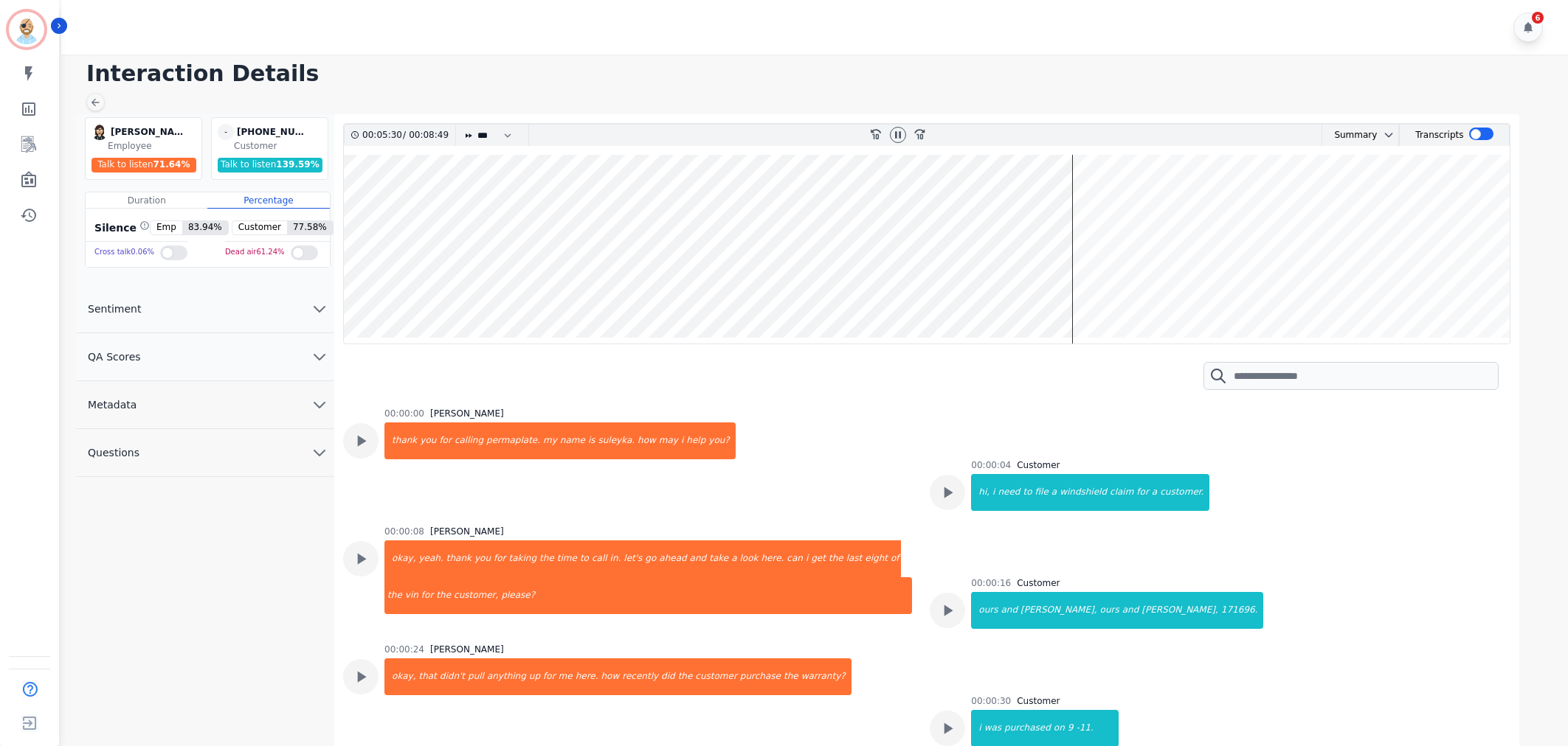
scroll to position [11, 0]
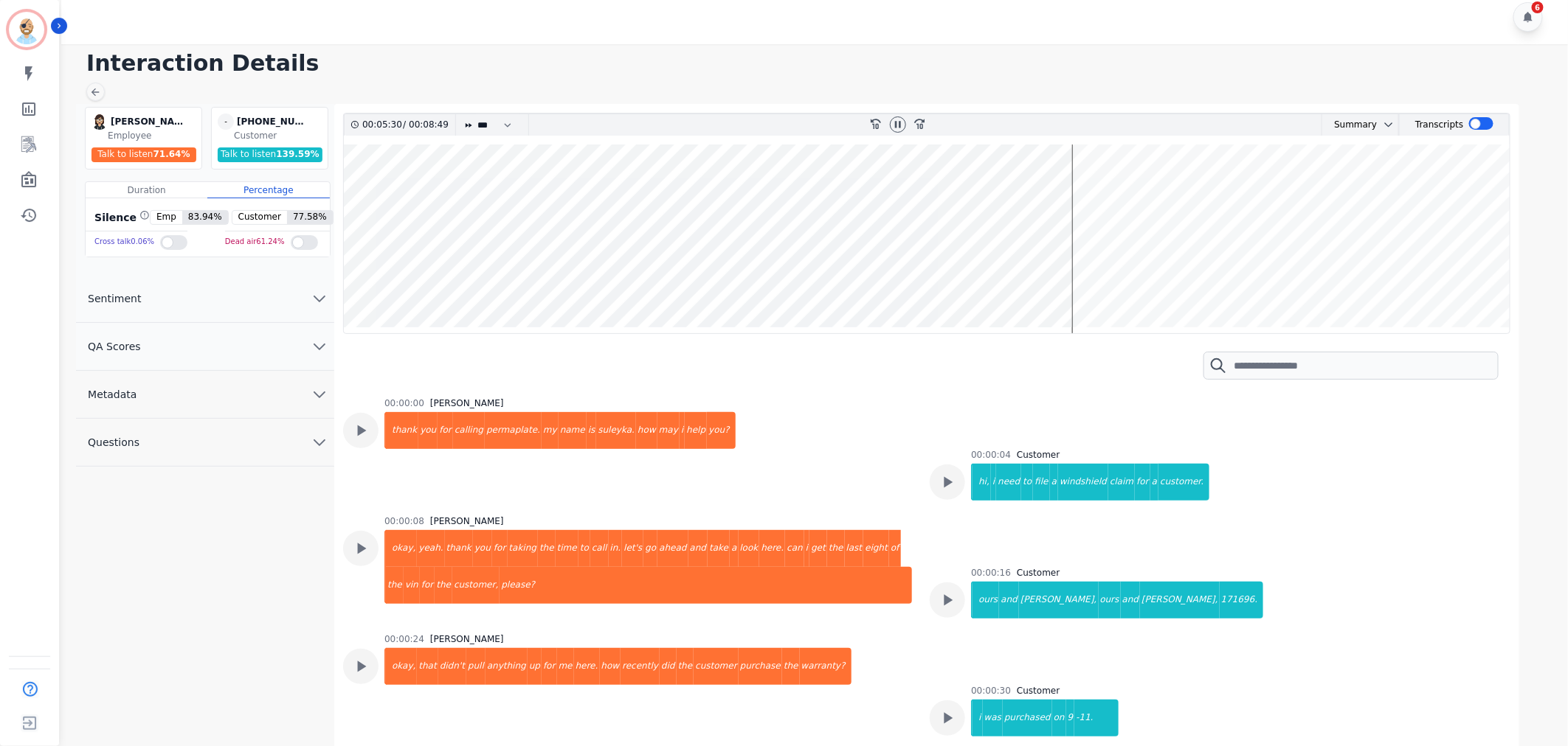
click at [898, 122] on icon at bounding box center [898, 124] width 12 height 12
